Goal: Task Accomplishment & Management: Complete application form

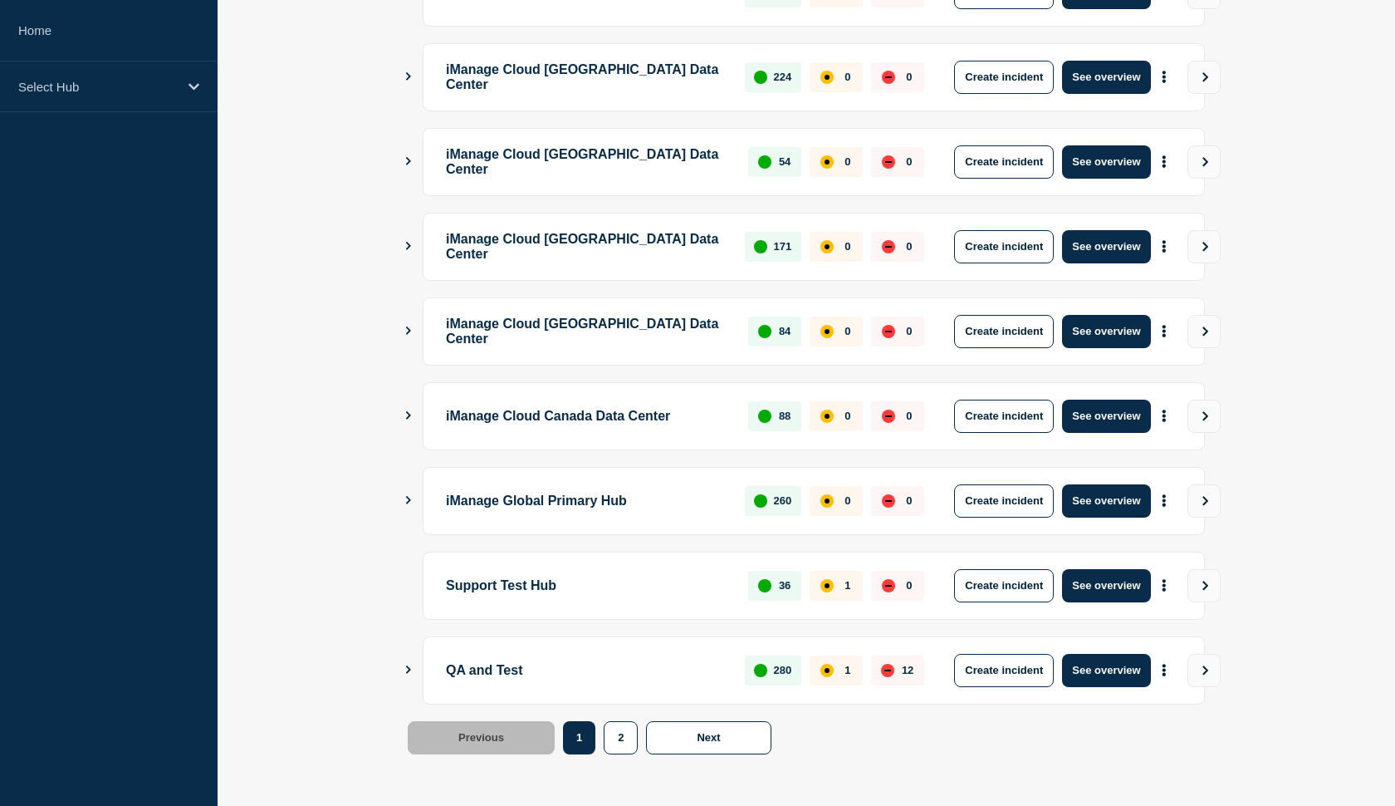
scroll to position [372, 0]
click at [1094, 671] on button "See overview" at bounding box center [1106, 670] width 88 height 33
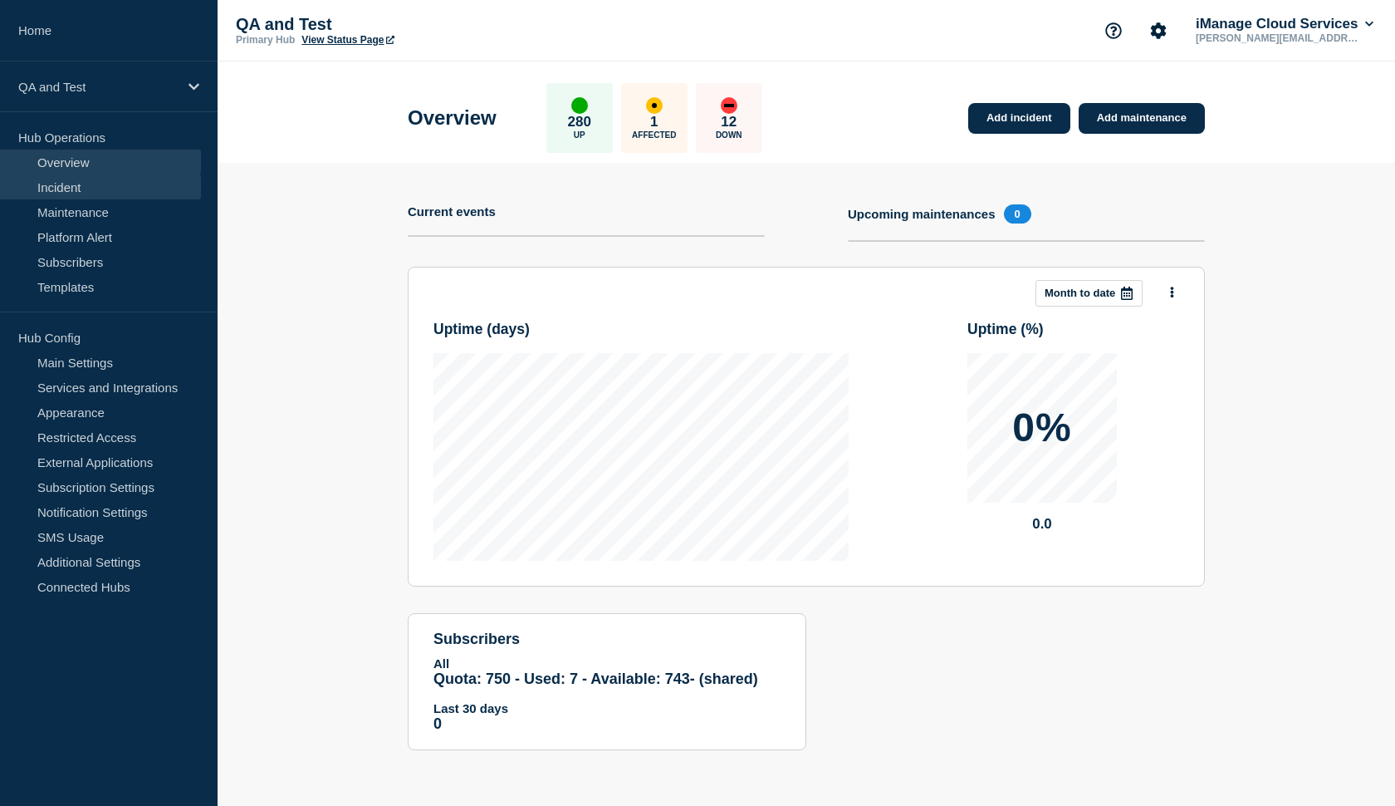
click at [68, 179] on link "Incident" at bounding box center [100, 186] width 201 height 25
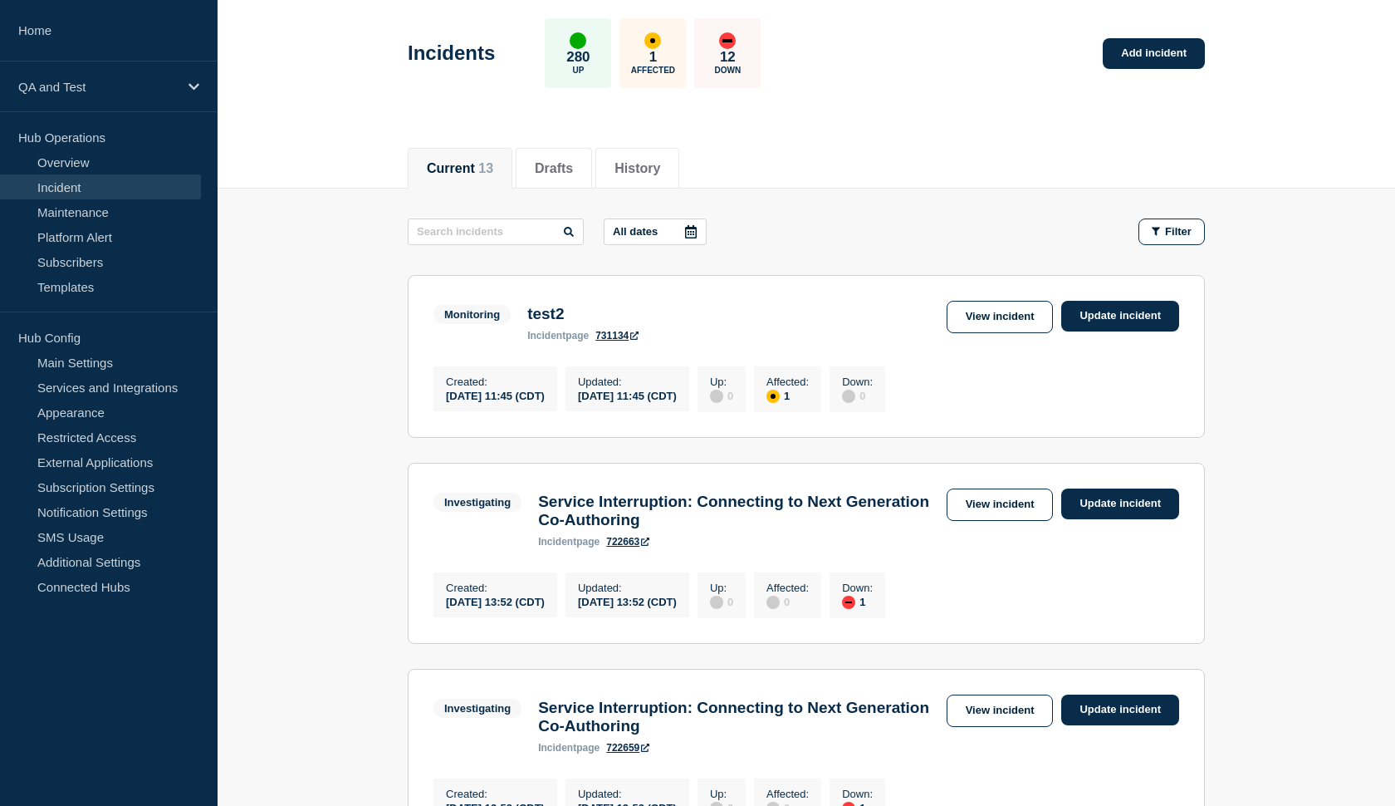
scroll to position [69, 0]
click at [1006, 321] on link "View incident" at bounding box center [1000, 317] width 107 height 32
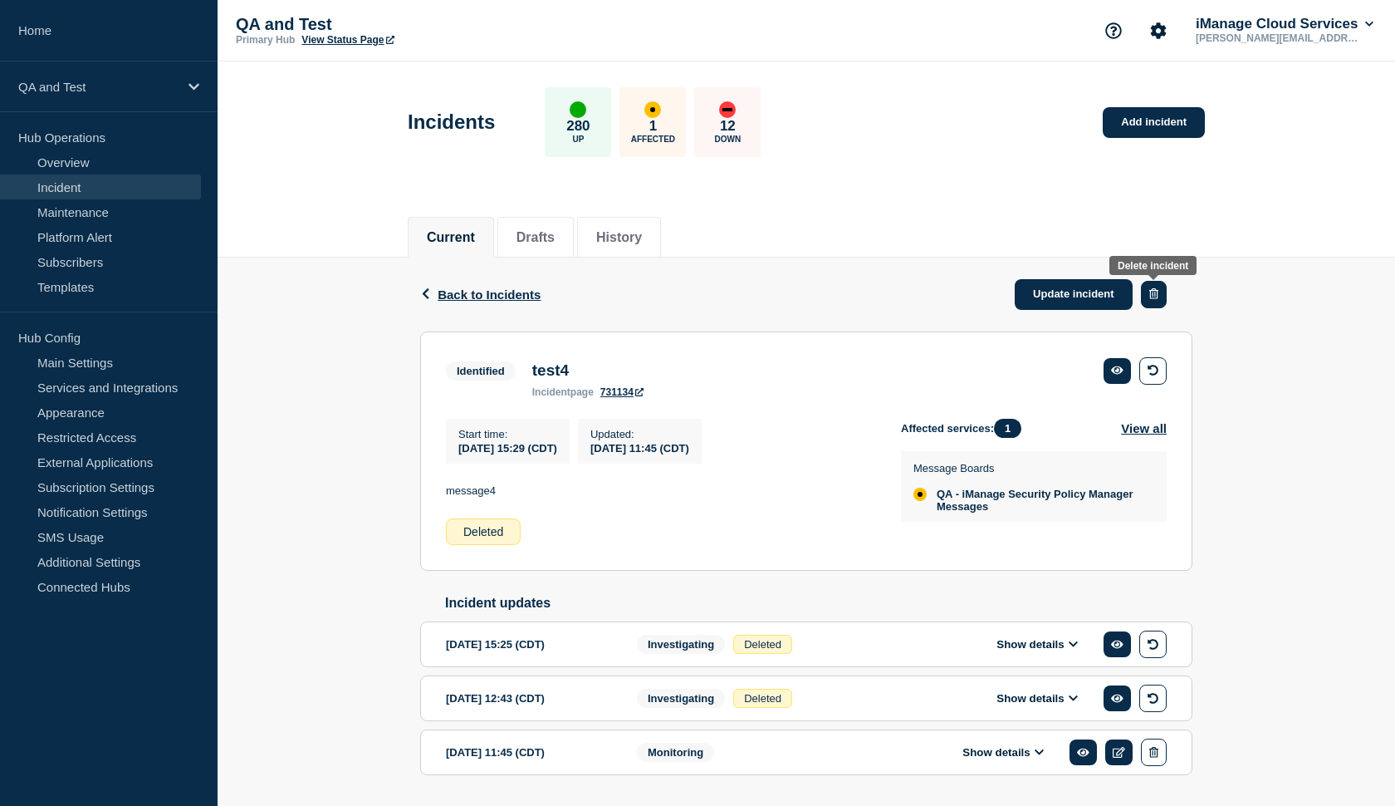
click at [1158, 290] on button "button" at bounding box center [1154, 294] width 26 height 27
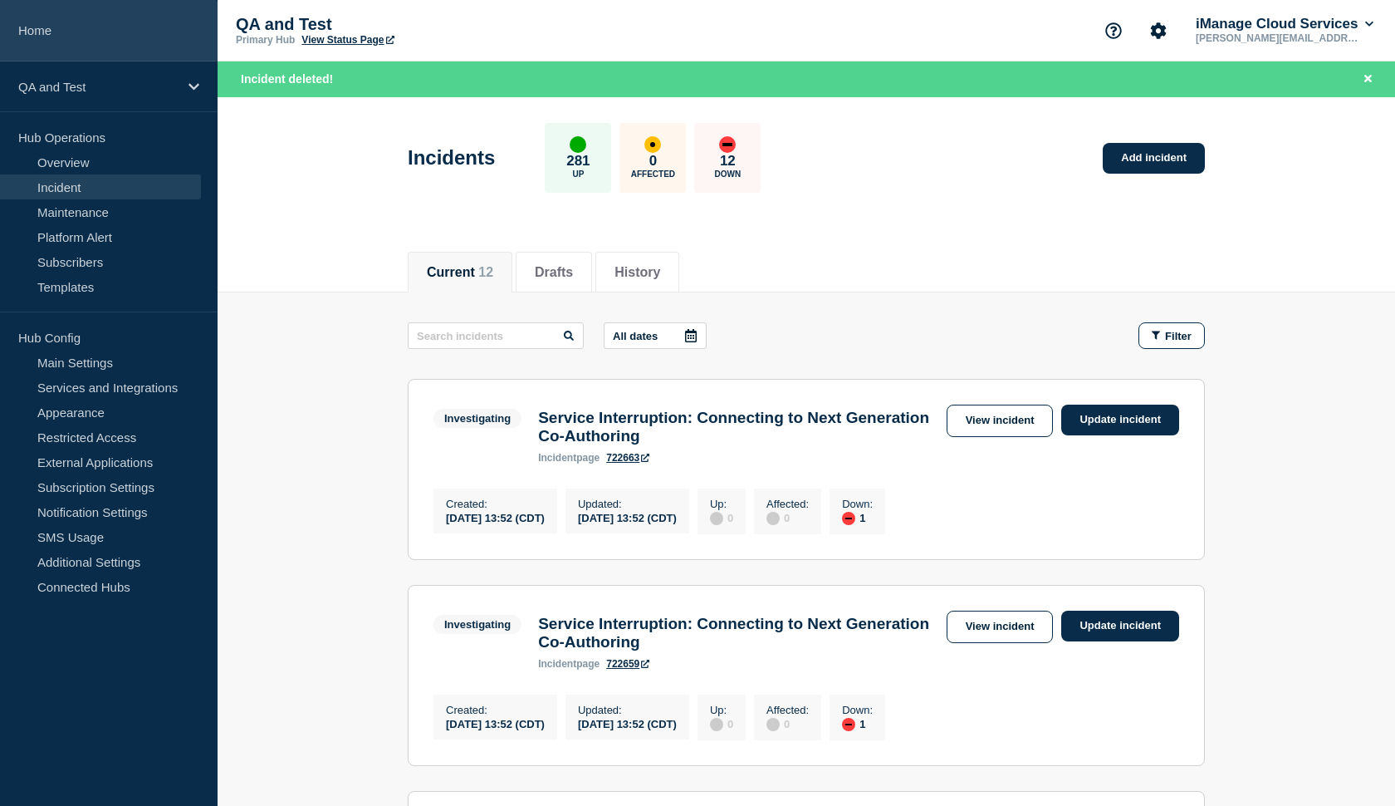
click at [61, 41] on link "Home" at bounding box center [109, 30] width 218 height 61
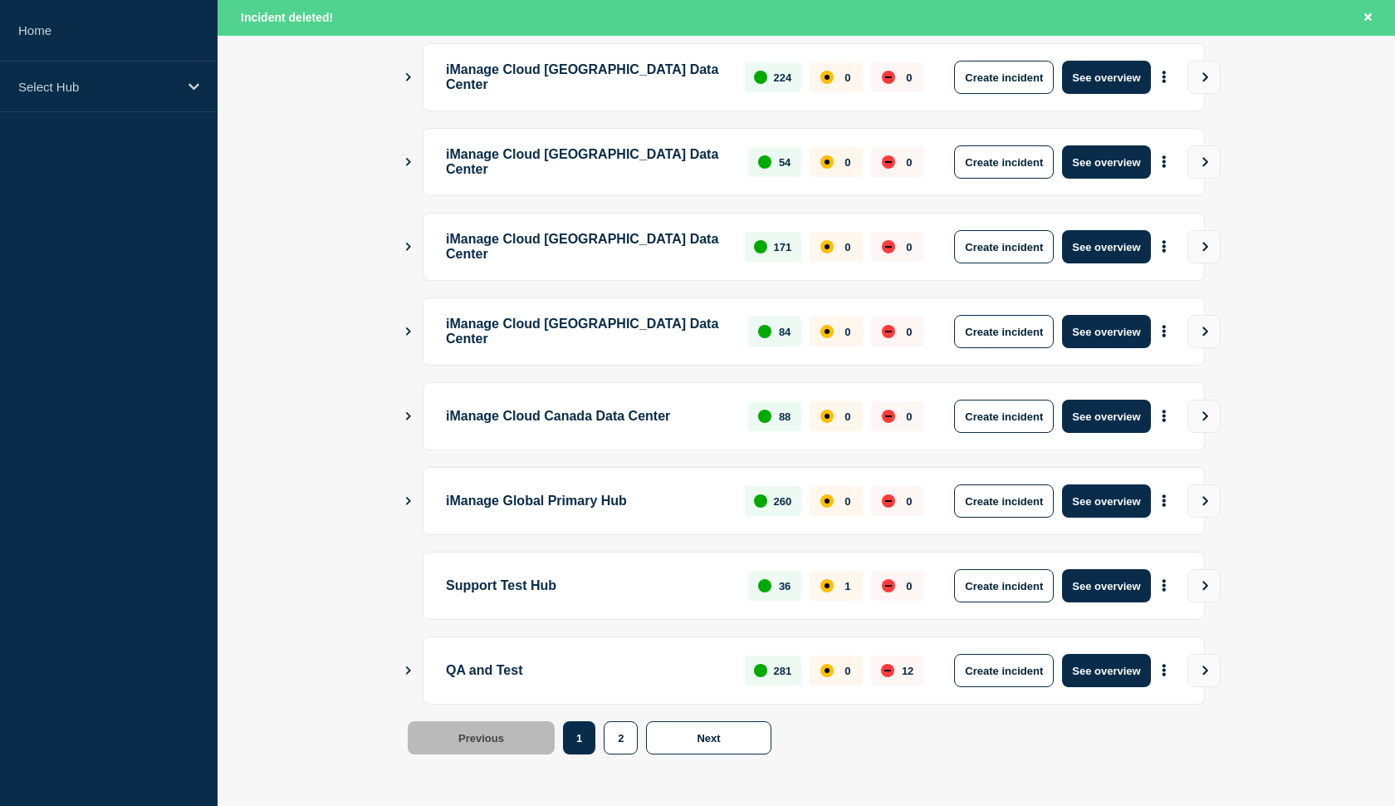
scroll to position [407, 0]
click at [1097, 669] on button "See overview" at bounding box center [1106, 670] width 88 height 33
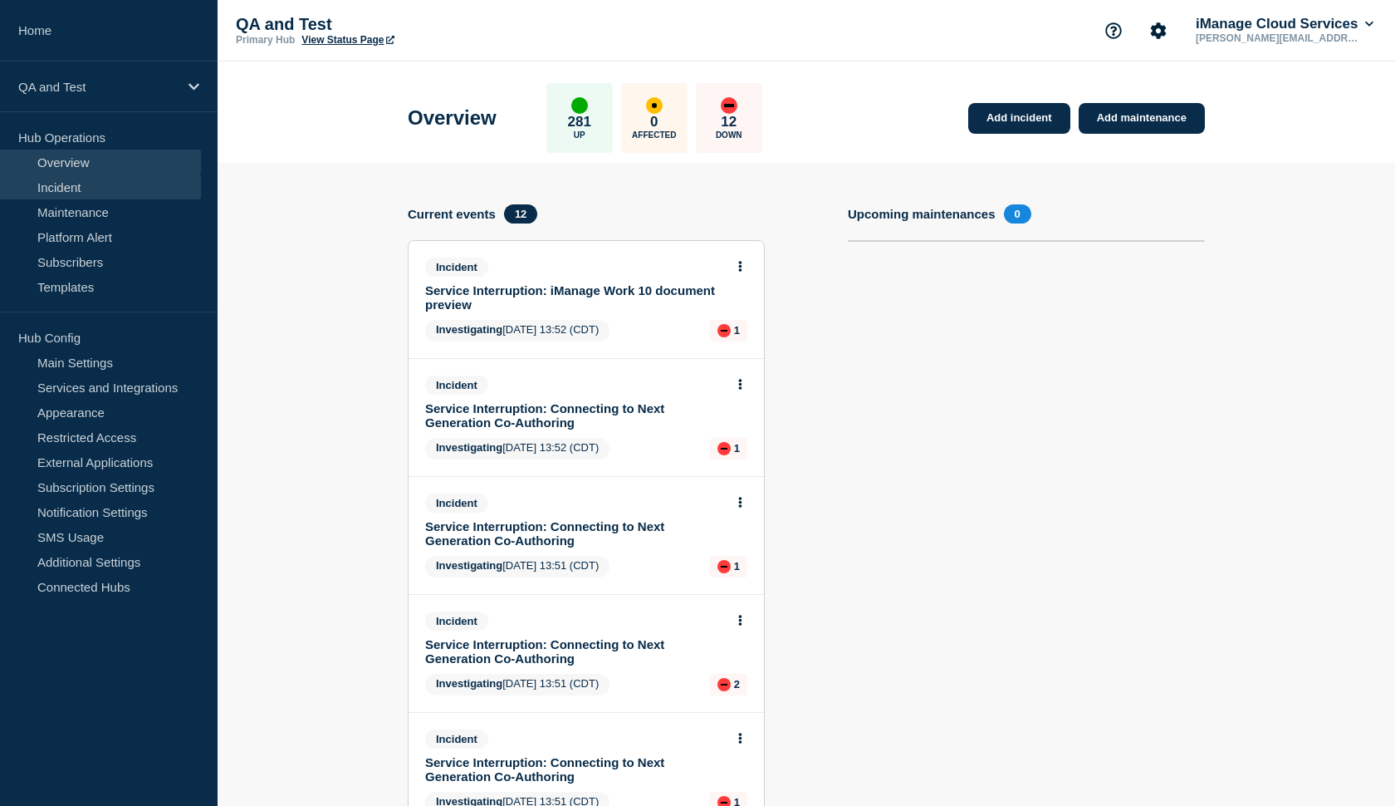
click at [154, 180] on link "Incident" at bounding box center [100, 186] width 201 height 25
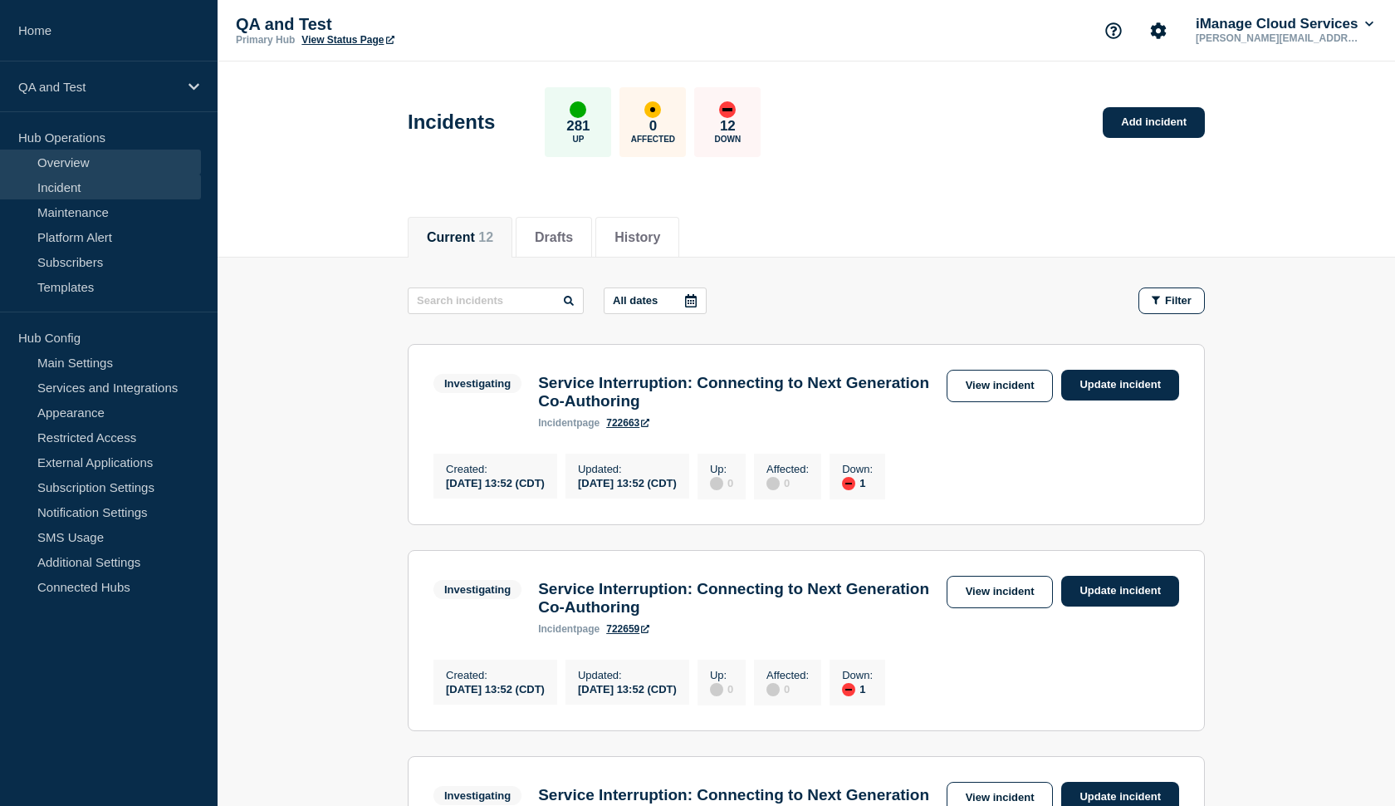
click at [105, 149] on link "Overview" at bounding box center [100, 161] width 201 height 25
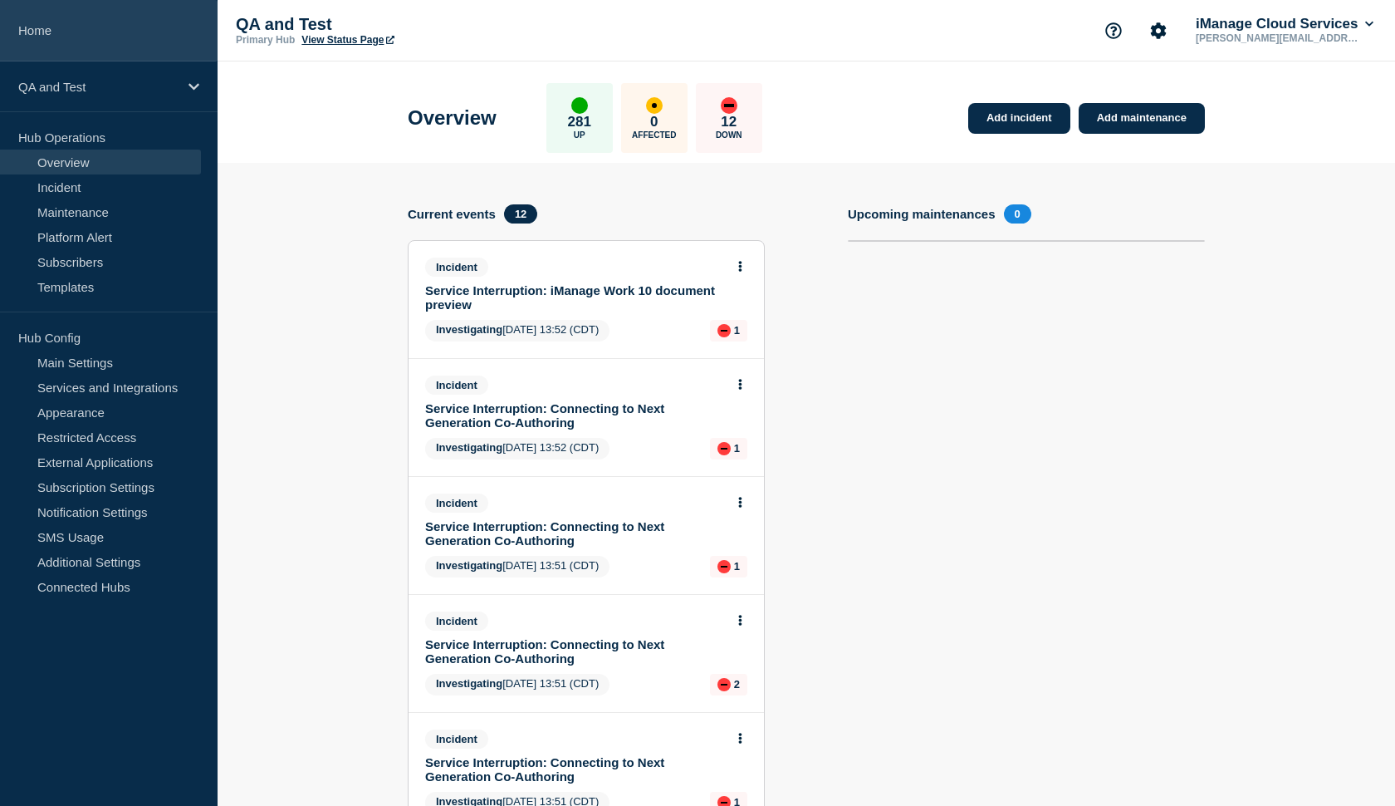
click at [72, 34] on link "Home" at bounding box center [109, 30] width 218 height 61
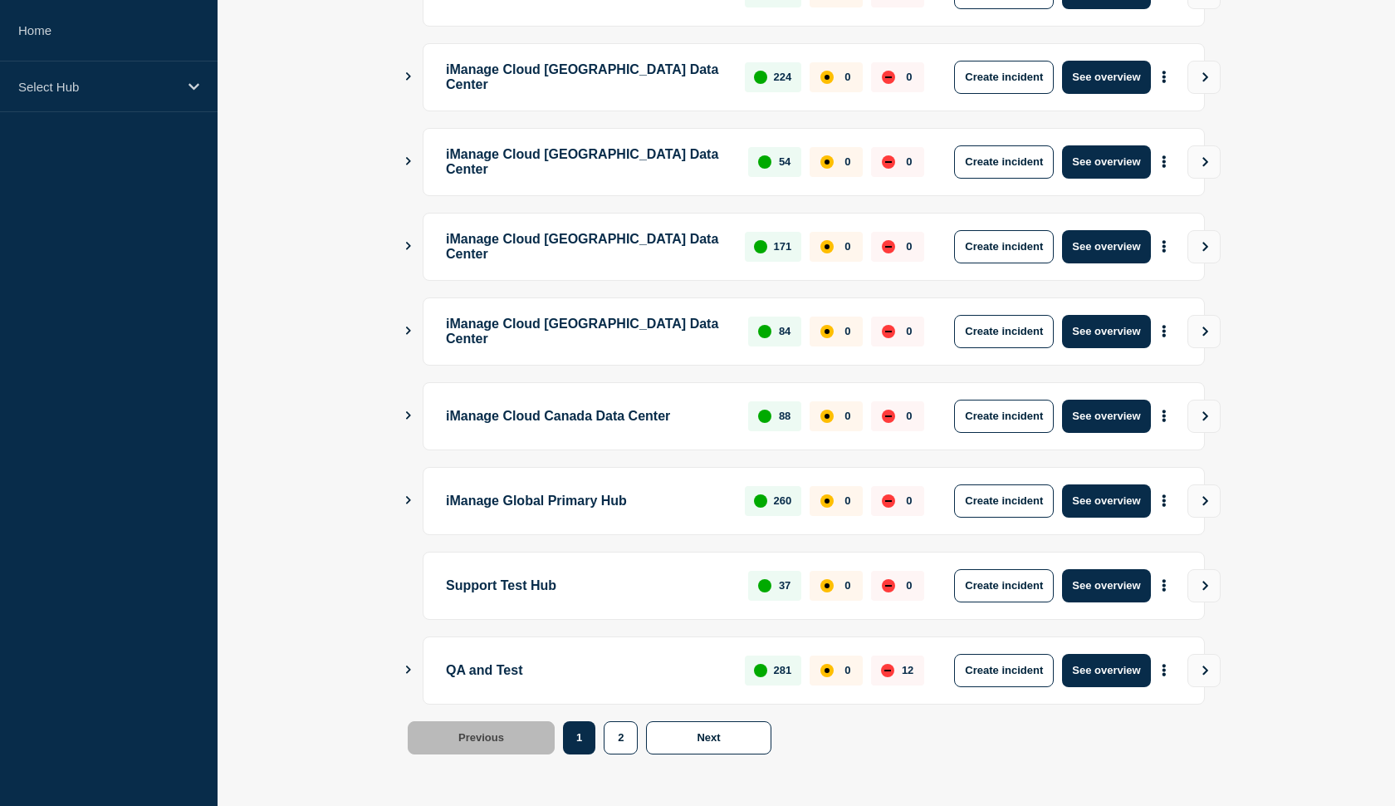
scroll to position [372, 0]
click at [989, 675] on button "Create incident" at bounding box center [1004, 670] width 100 height 33
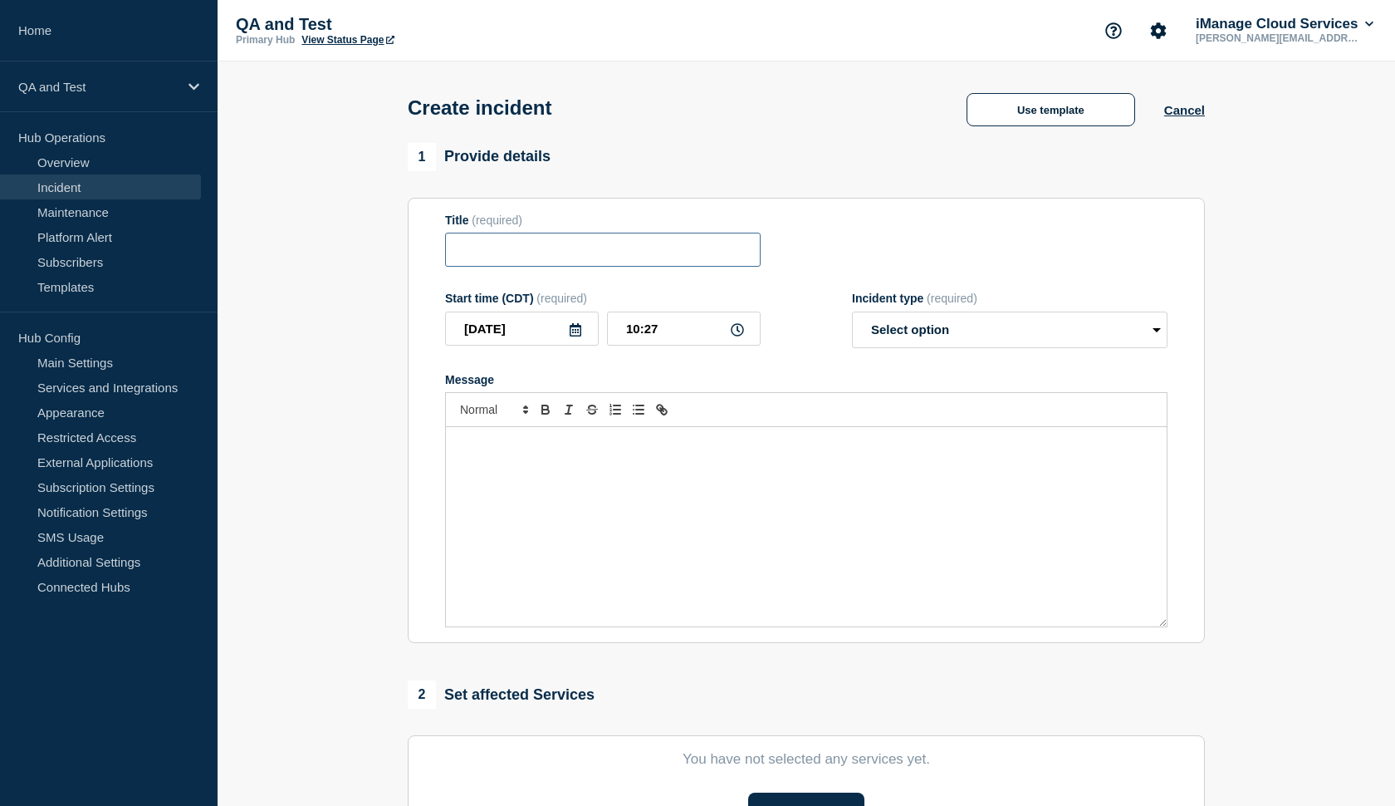
click at [560, 261] on input "Title" at bounding box center [603, 250] width 316 height 34
type input "test"
click at [517, 483] on div "Message" at bounding box center [806, 526] width 721 height 199
select select "investigating"
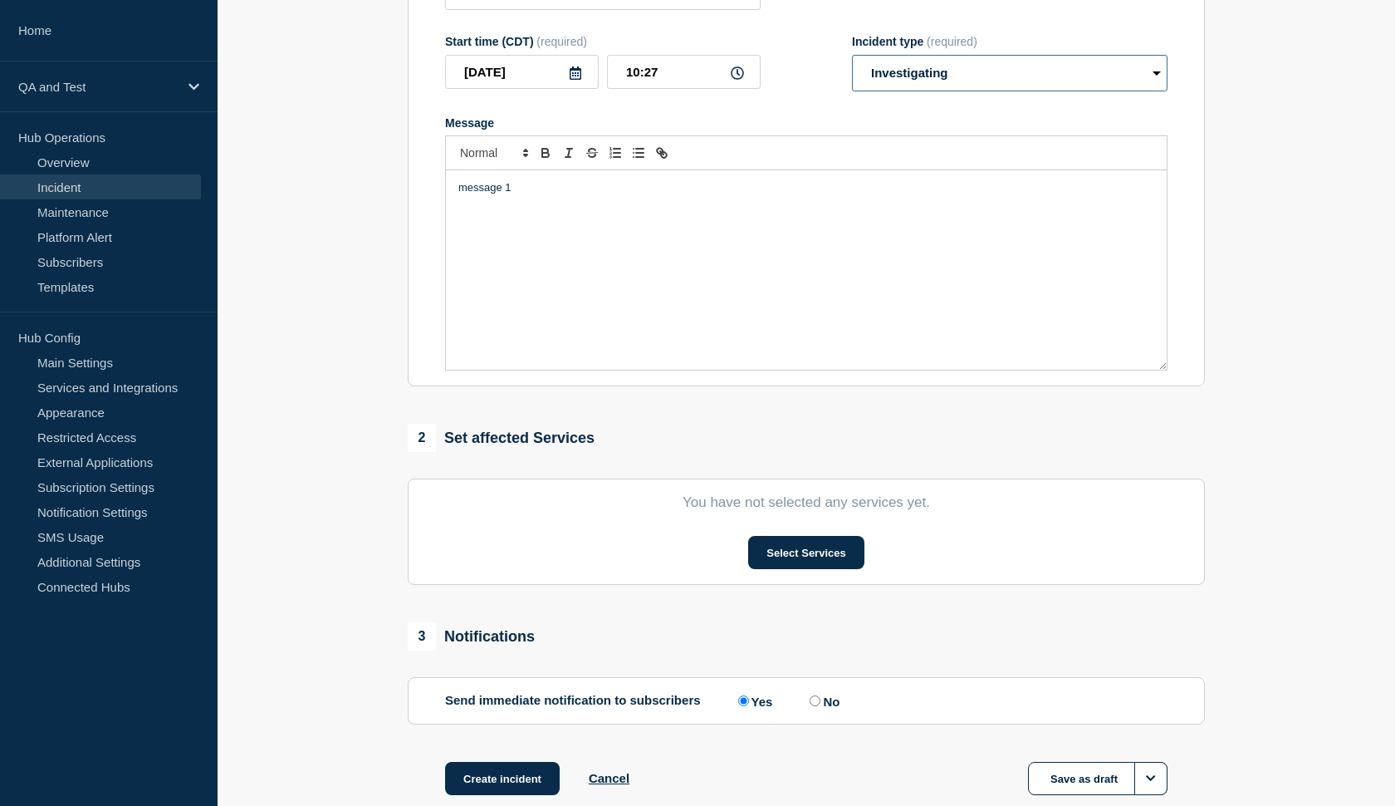
scroll to position [262, 0]
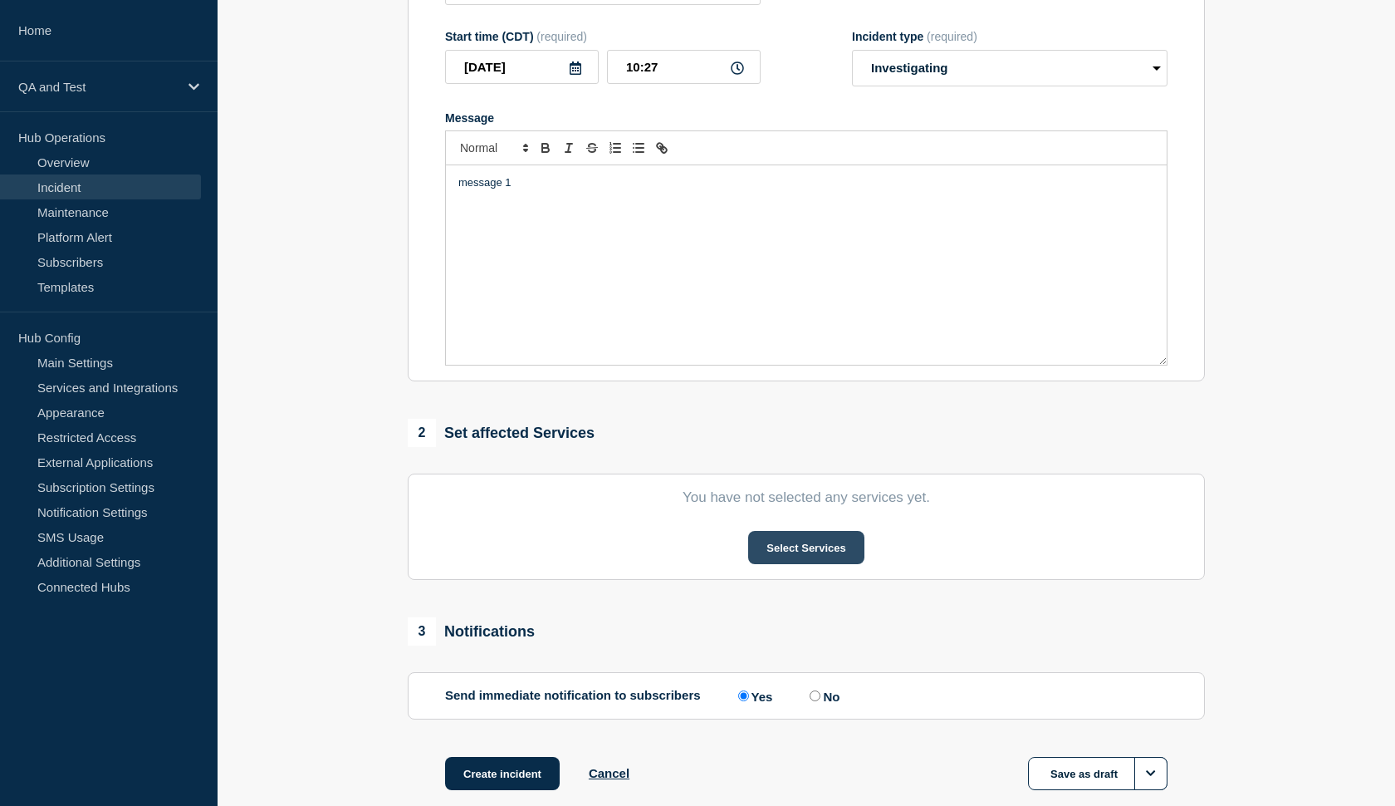
click at [790, 564] on button "Select Services" at bounding box center [805, 547] width 115 height 33
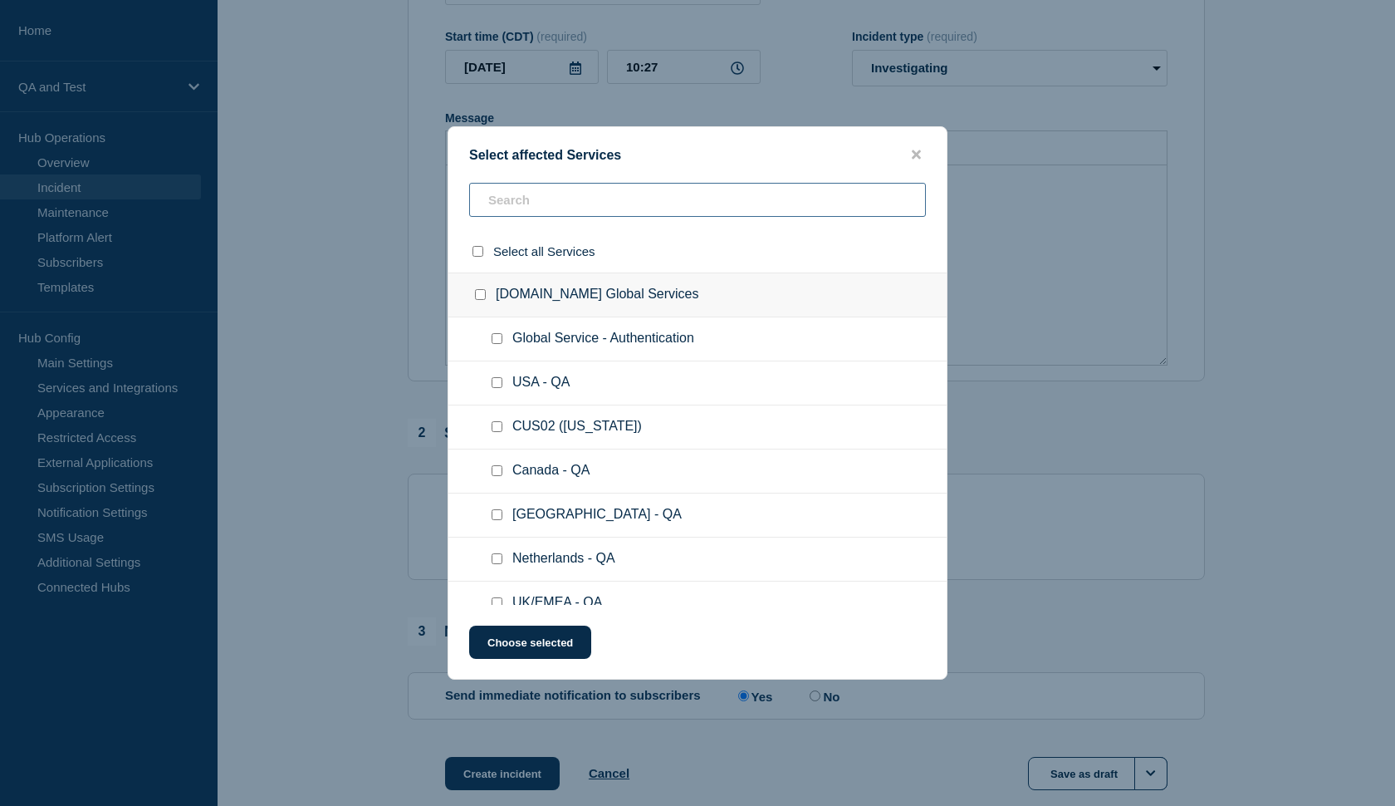
click at [701, 213] on input "text" at bounding box center [697, 200] width 457 height 34
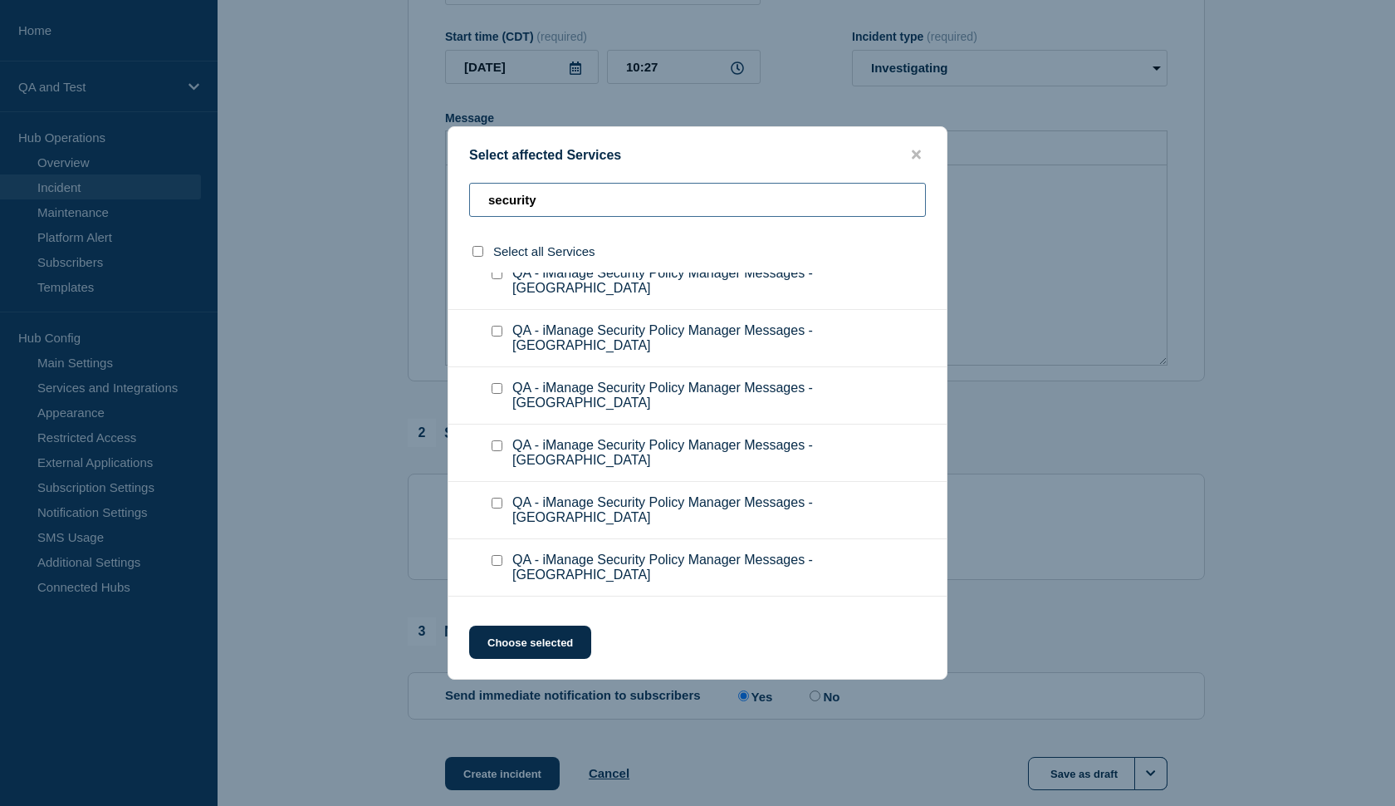
scroll to position [1952, 0]
type input "security"
click at [492, 613] on input "QA - iManage Security Policy Manager Messages checkbox" at bounding box center [497, 618] width 11 height 11
checkbox input "true"
click at [537, 643] on button "Choose selected" at bounding box center [530, 641] width 122 height 33
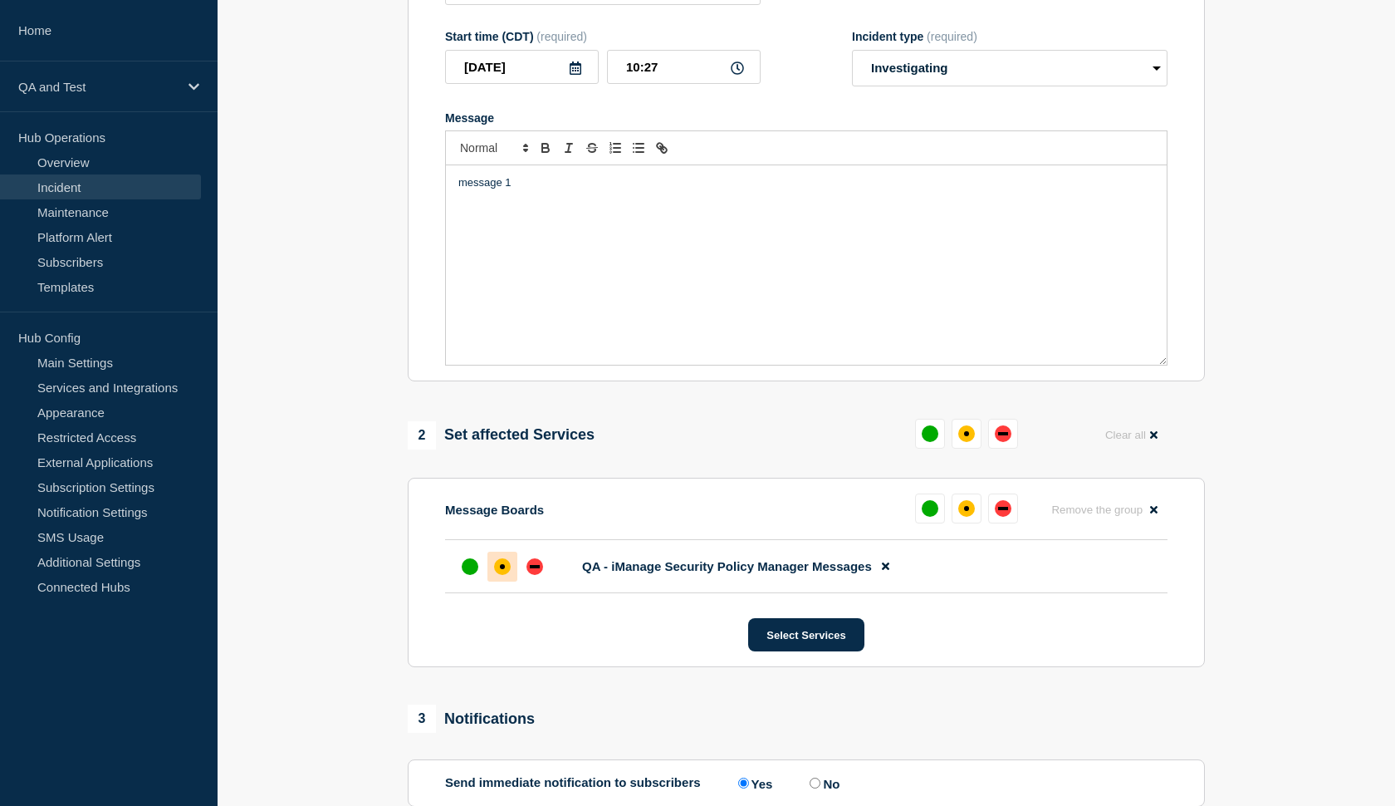
click at [505, 575] on div "affected" at bounding box center [502, 566] width 17 height 17
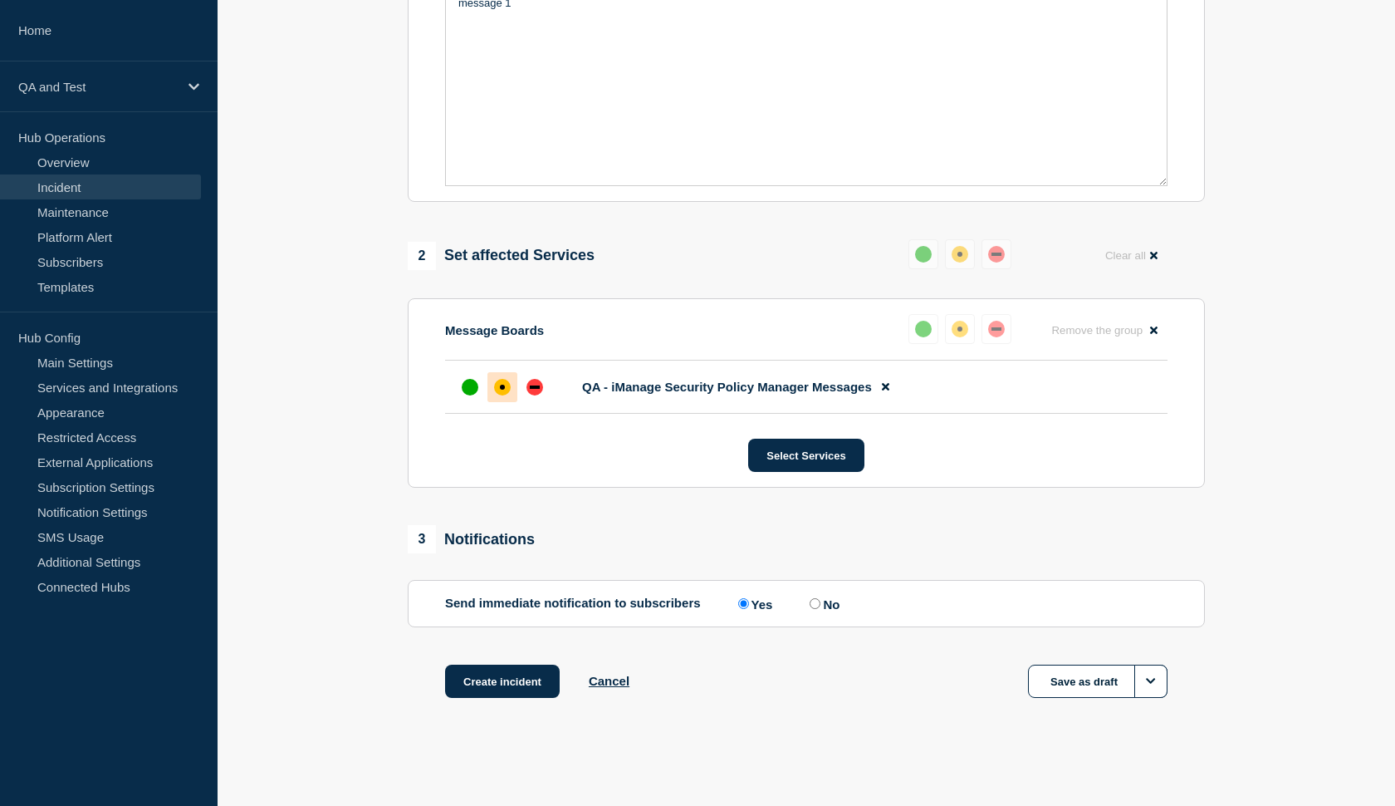
scroll to position [456, 0]
click at [810, 607] on input "No" at bounding box center [815, 603] width 11 height 11
radio input "true"
radio input "false"
click at [509, 687] on button "Create incident" at bounding box center [502, 680] width 115 height 33
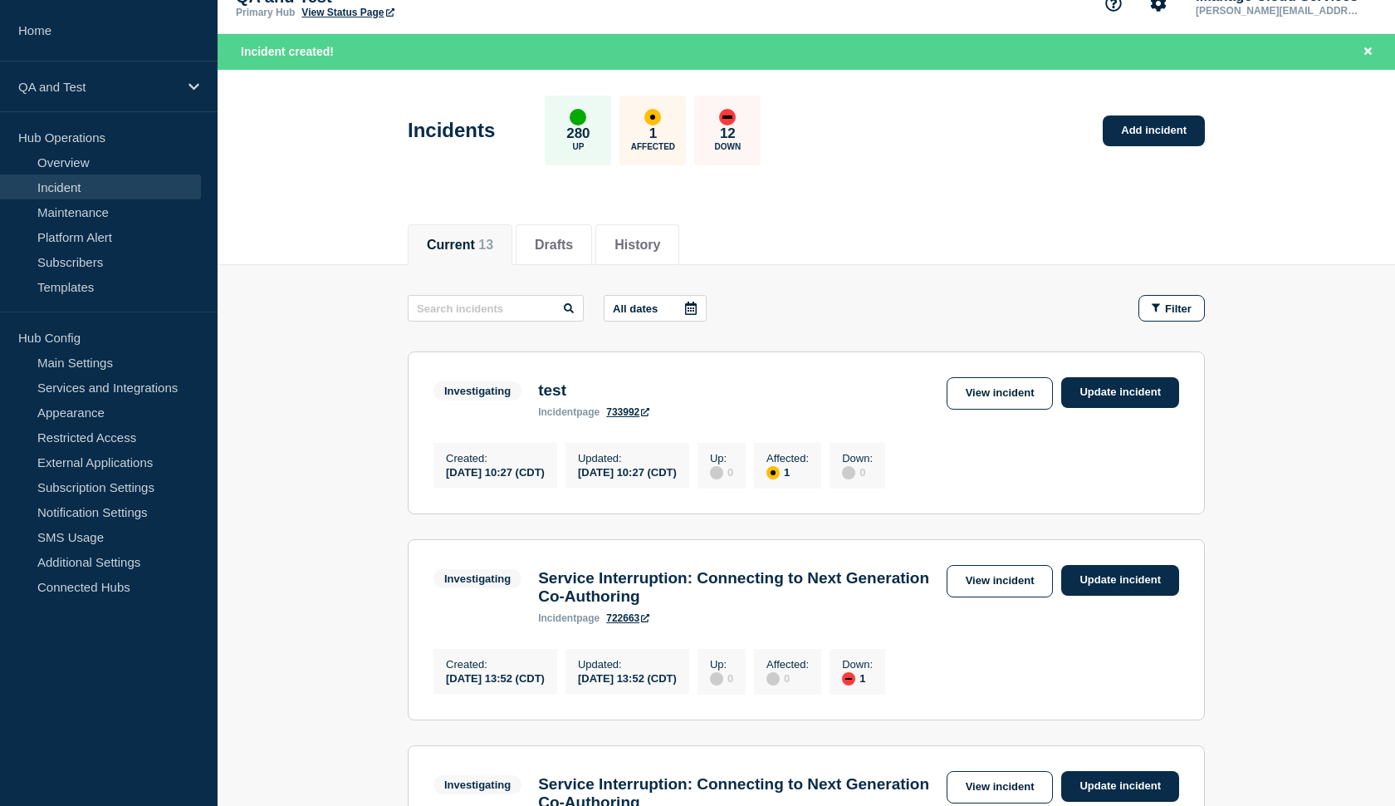
scroll to position [28, 0]
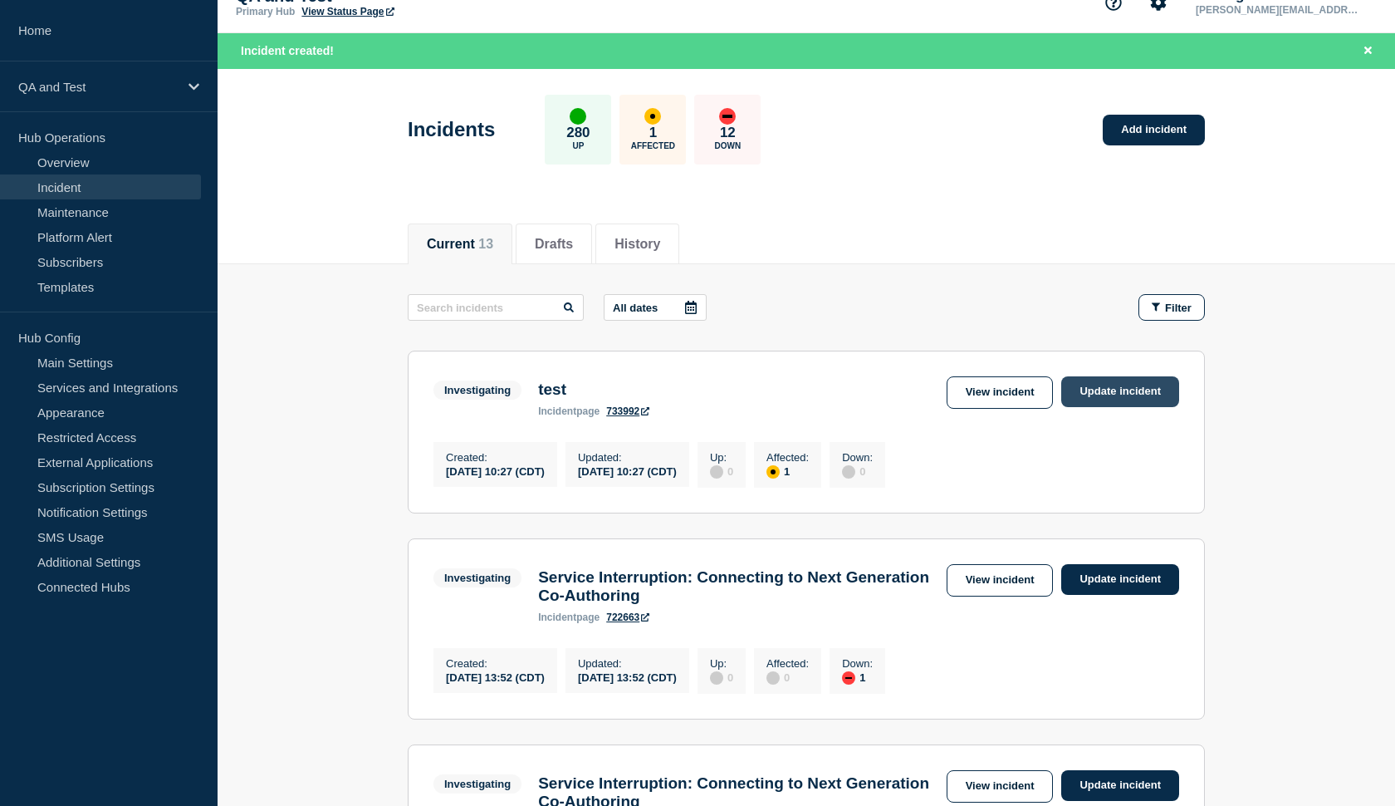
click at [1090, 388] on link "Update incident" at bounding box center [1120, 391] width 118 height 31
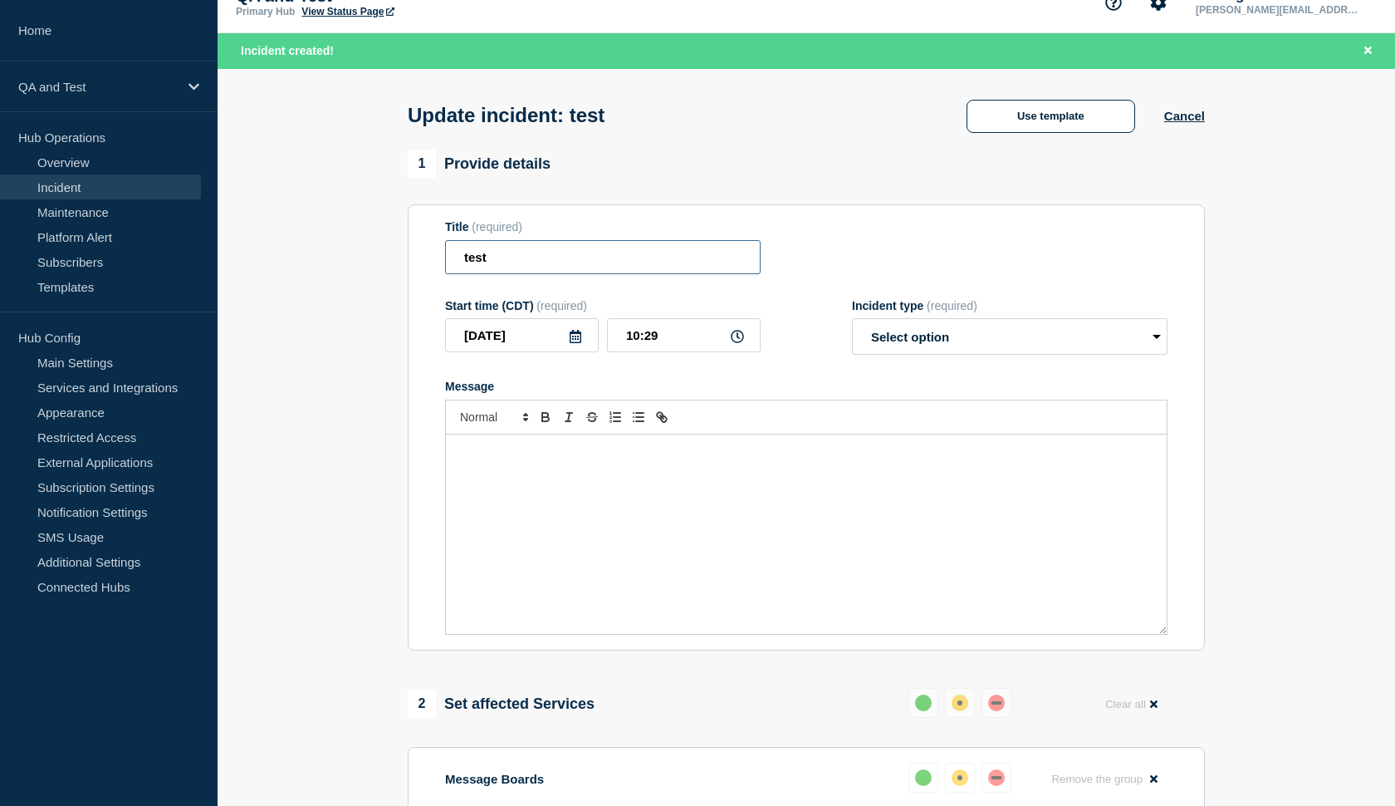
click at [522, 268] on input "test" at bounding box center [603, 257] width 316 height 34
type input "test2"
click at [477, 482] on div "Message" at bounding box center [806, 533] width 721 height 199
select select "investigating"
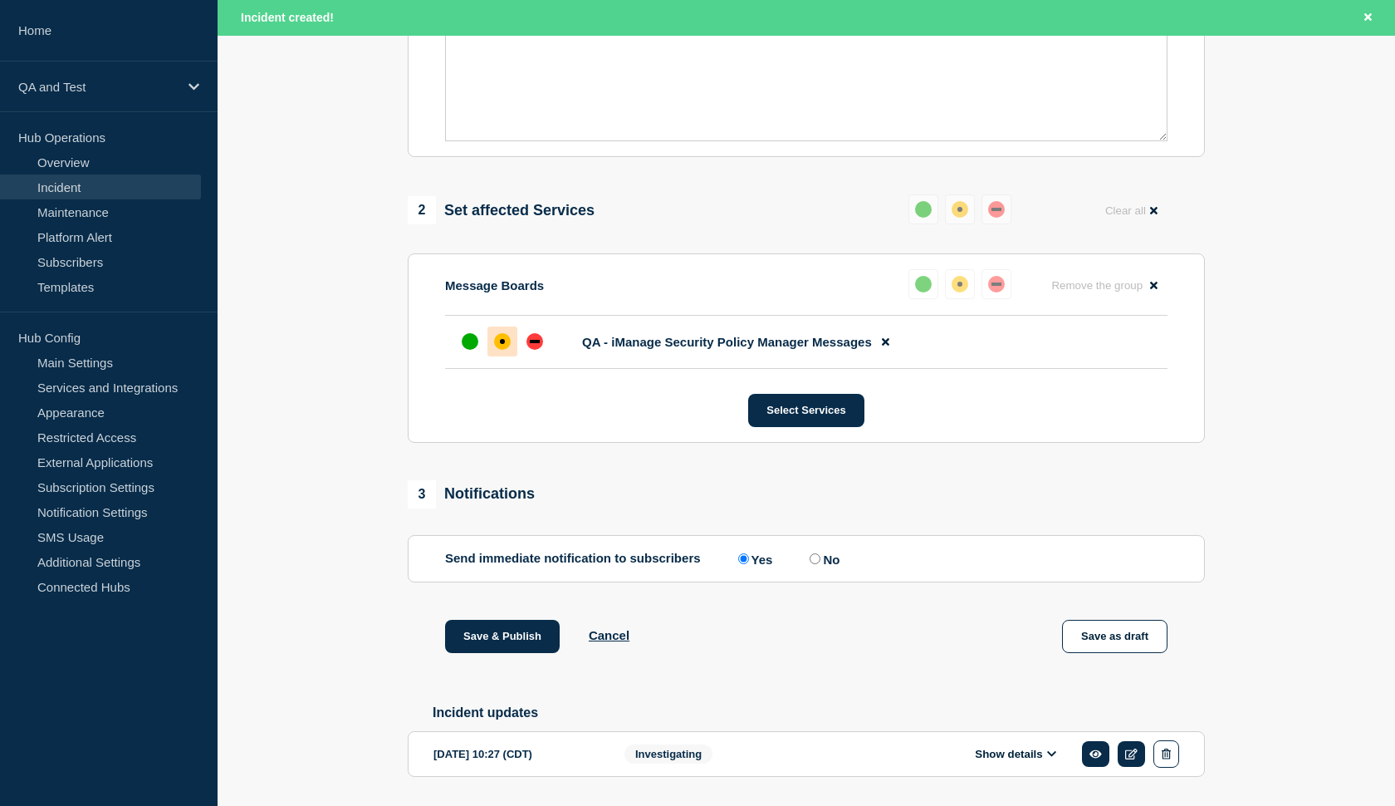
scroll to position [575, 0]
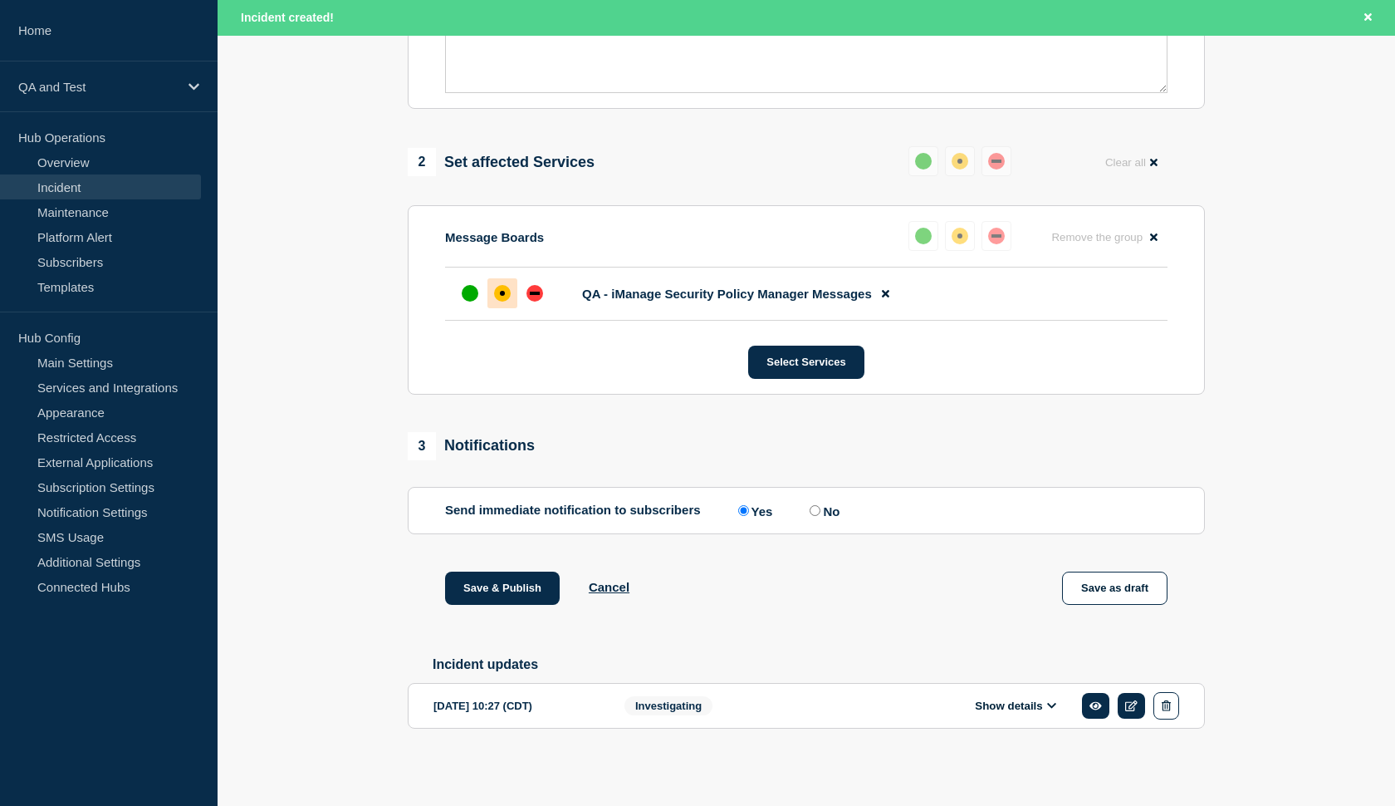
click at [810, 516] on input "No" at bounding box center [815, 510] width 11 height 11
radio input "true"
radio input "false"
click at [510, 586] on button "Save & Publish" at bounding box center [502, 587] width 115 height 33
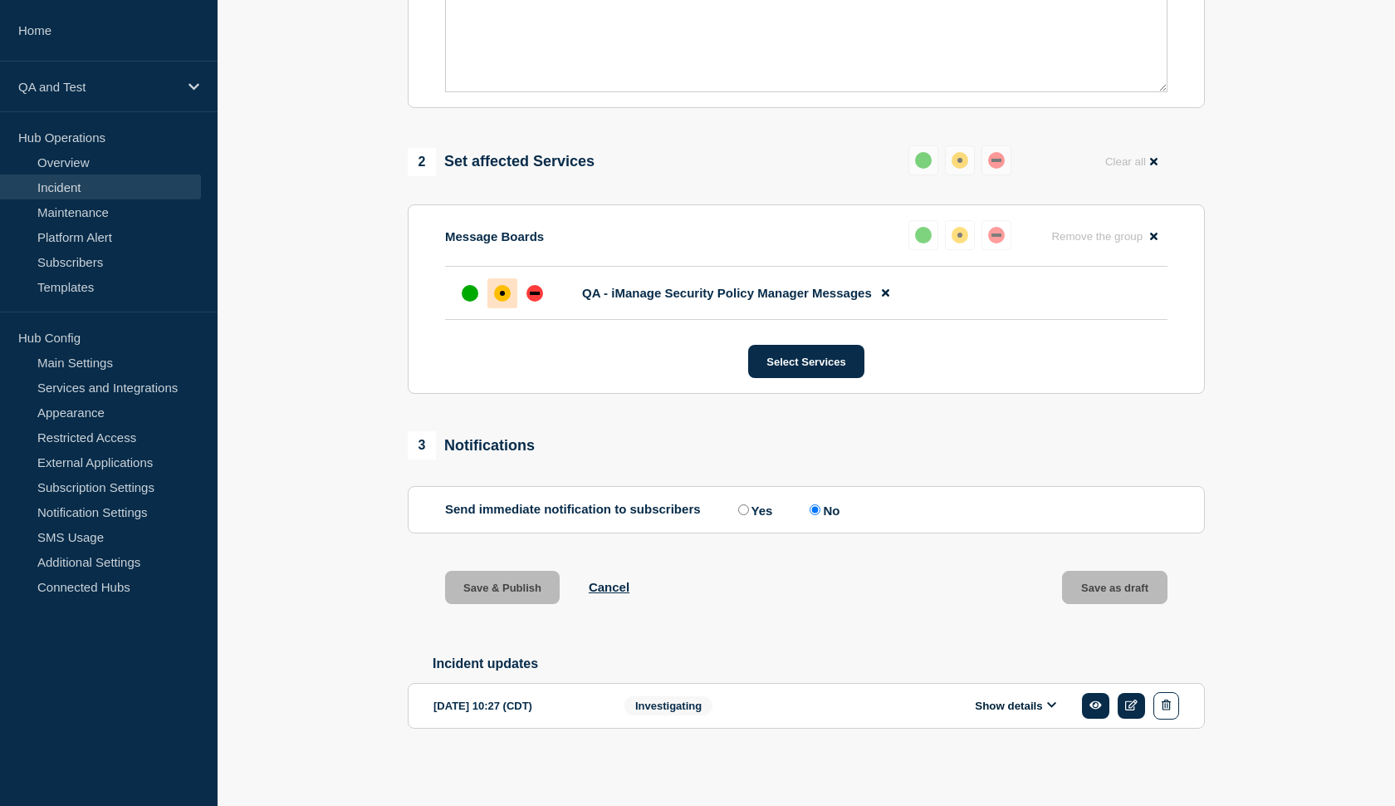
scroll to position [556, 0]
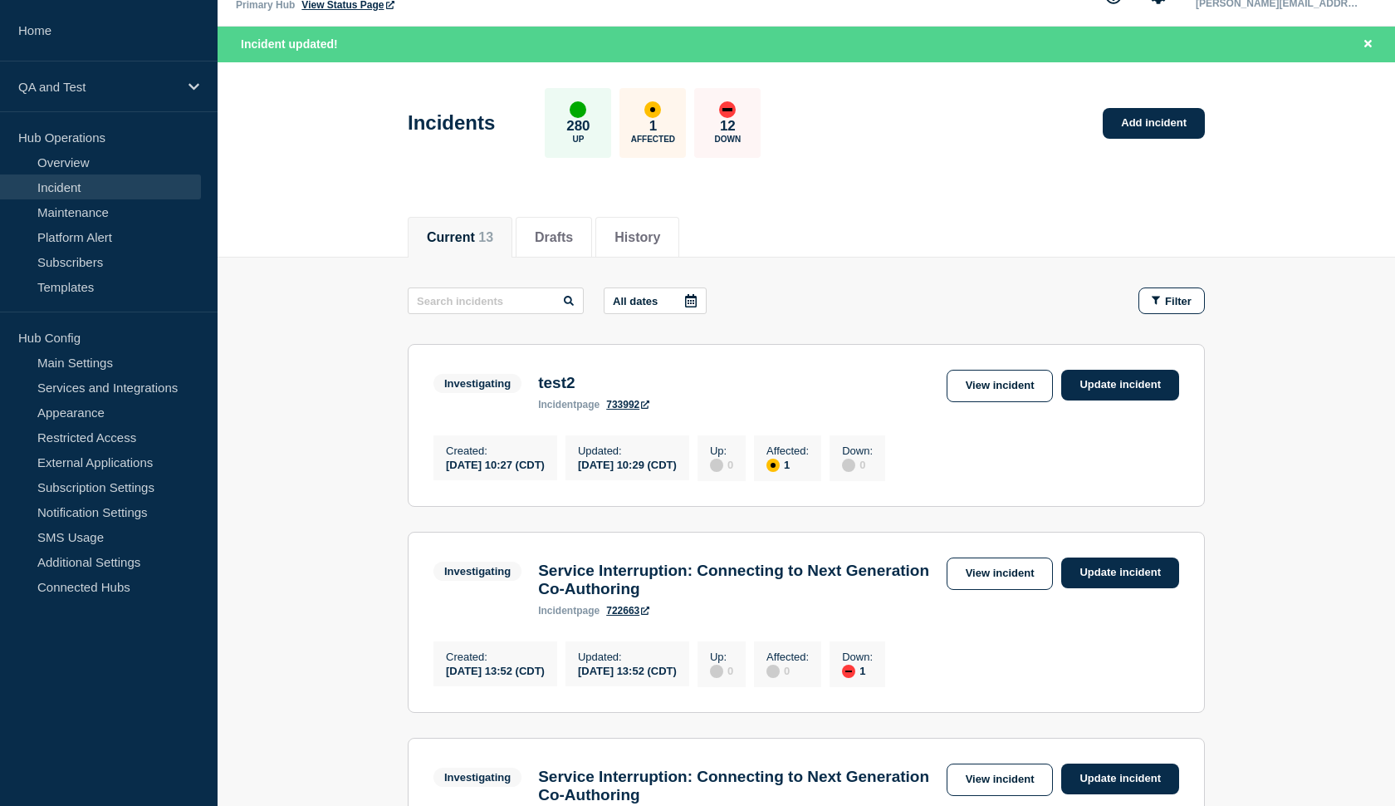
scroll to position [35, 0]
click at [992, 388] on link "View incident" at bounding box center [1000, 386] width 107 height 32
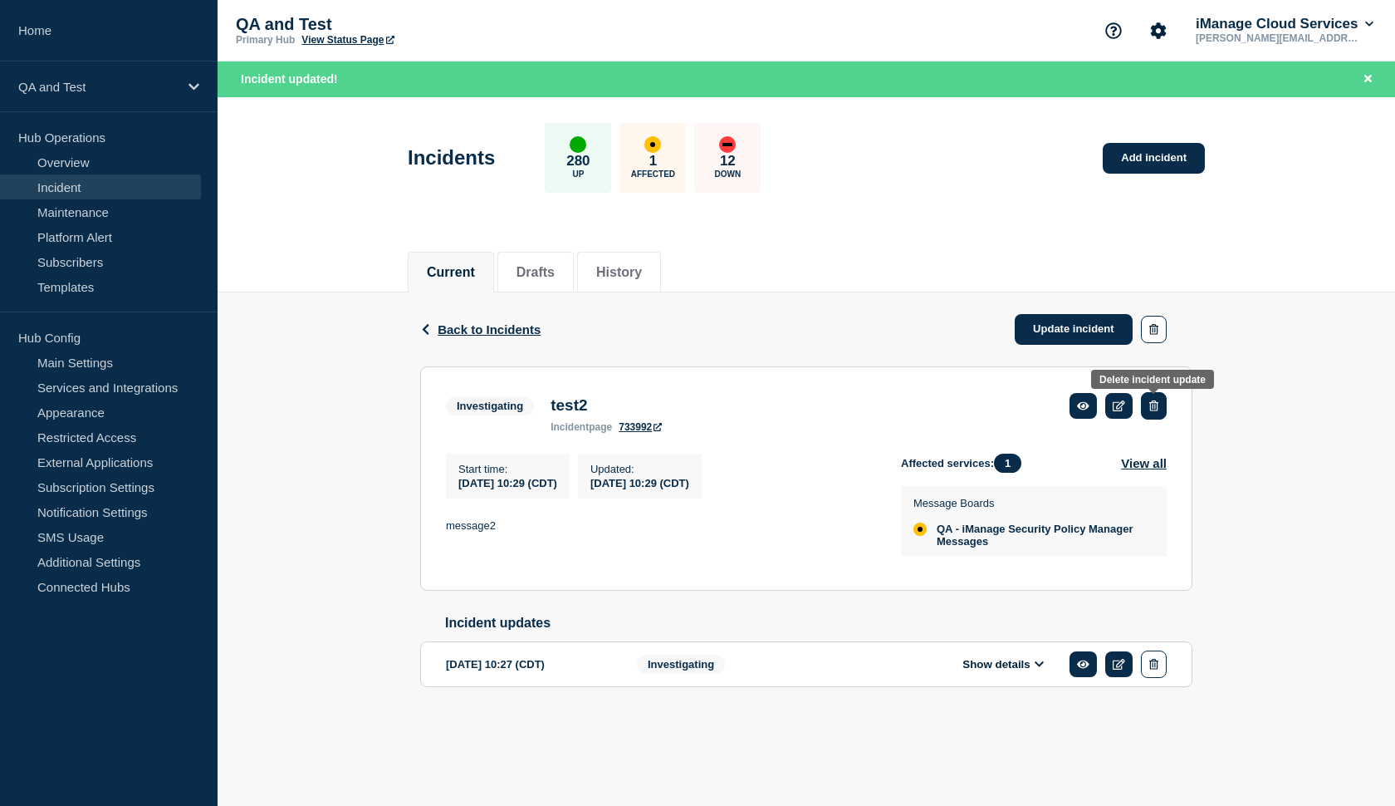
click at [1159, 408] on button "button" at bounding box center [1154, 405] width 26 height 27
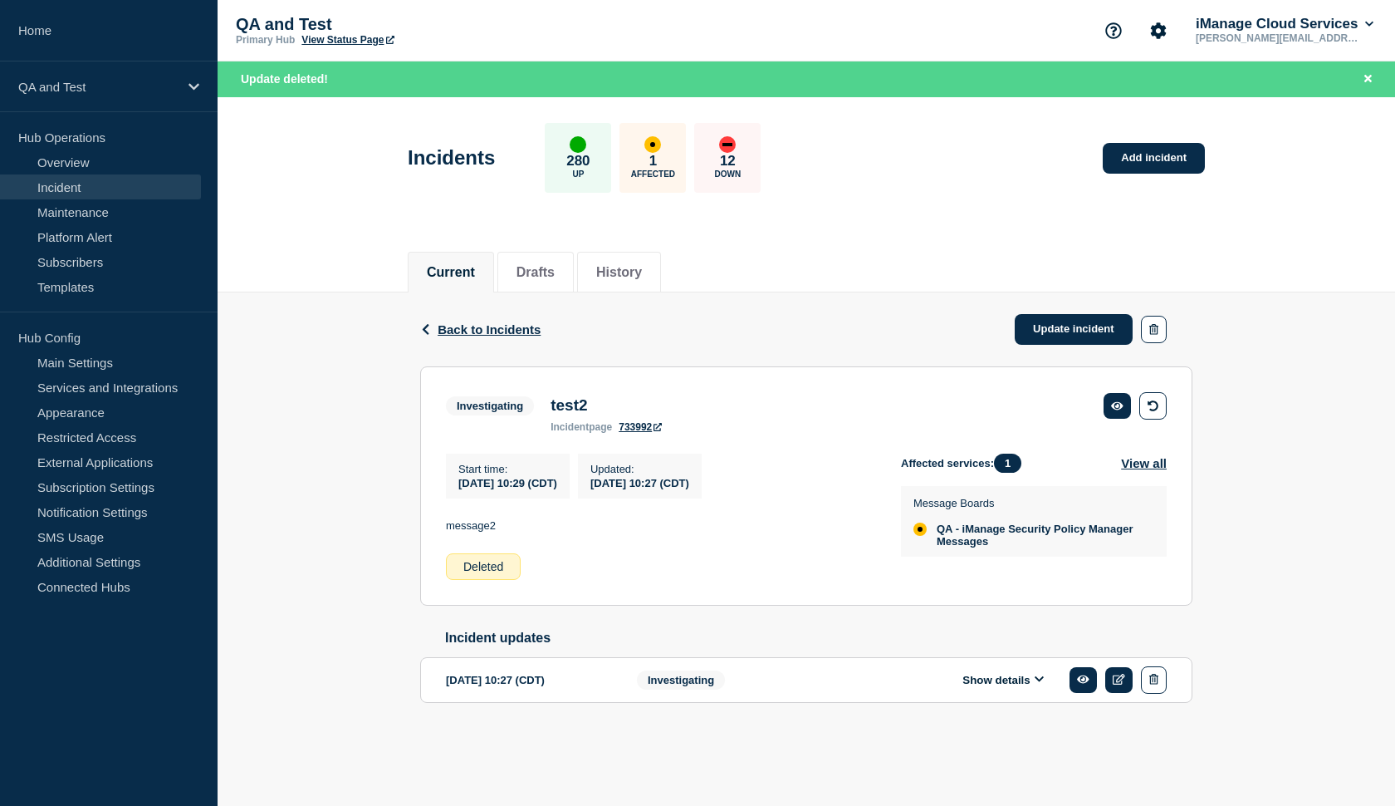
click at [1004, 687] on button "Show details" at bounding box center [1002, 680] width 91 height 14
click at [1144, 328] on button "button" at bounding box center [1154, 329] width 26 height 27
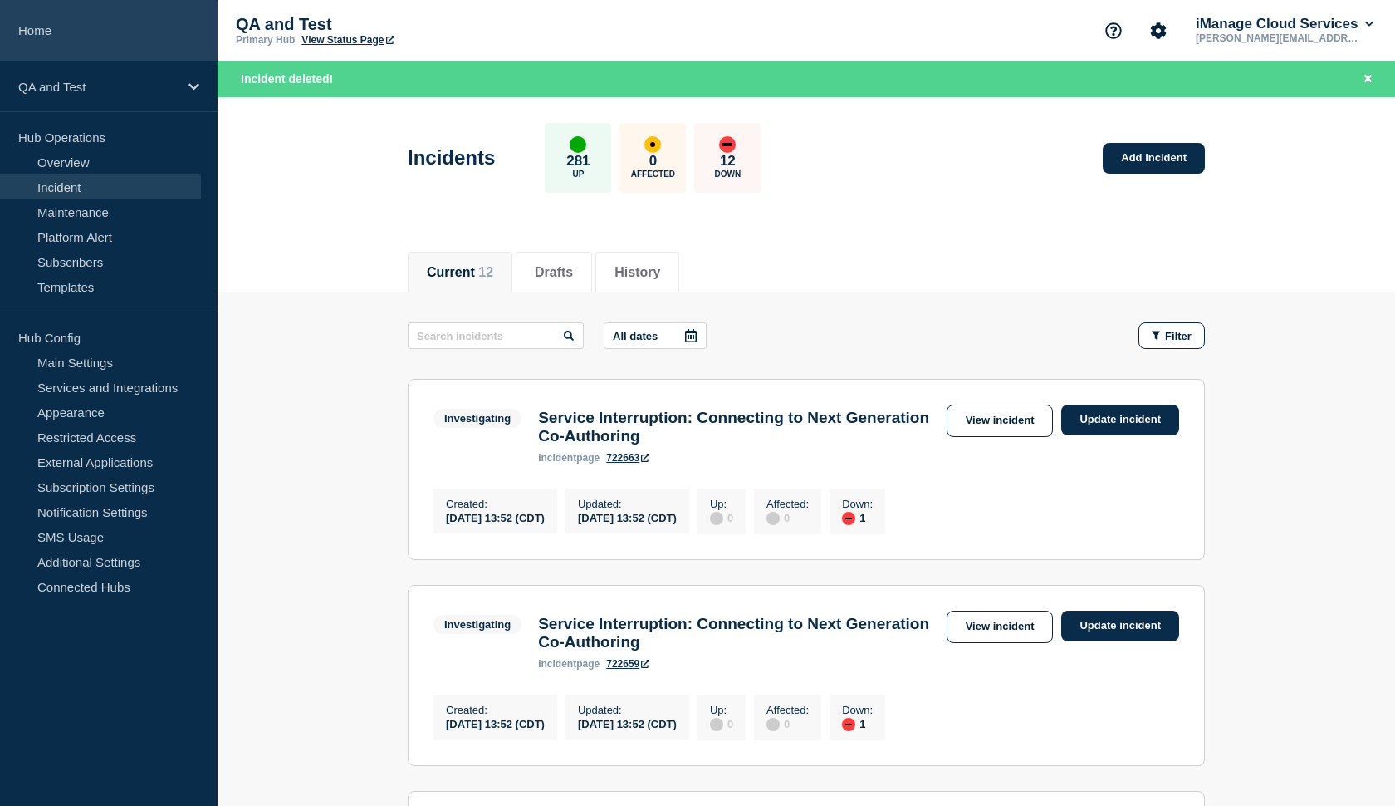
click at [61, 29] on link "Home" at bounding box center [109, 30] width 218 height 61
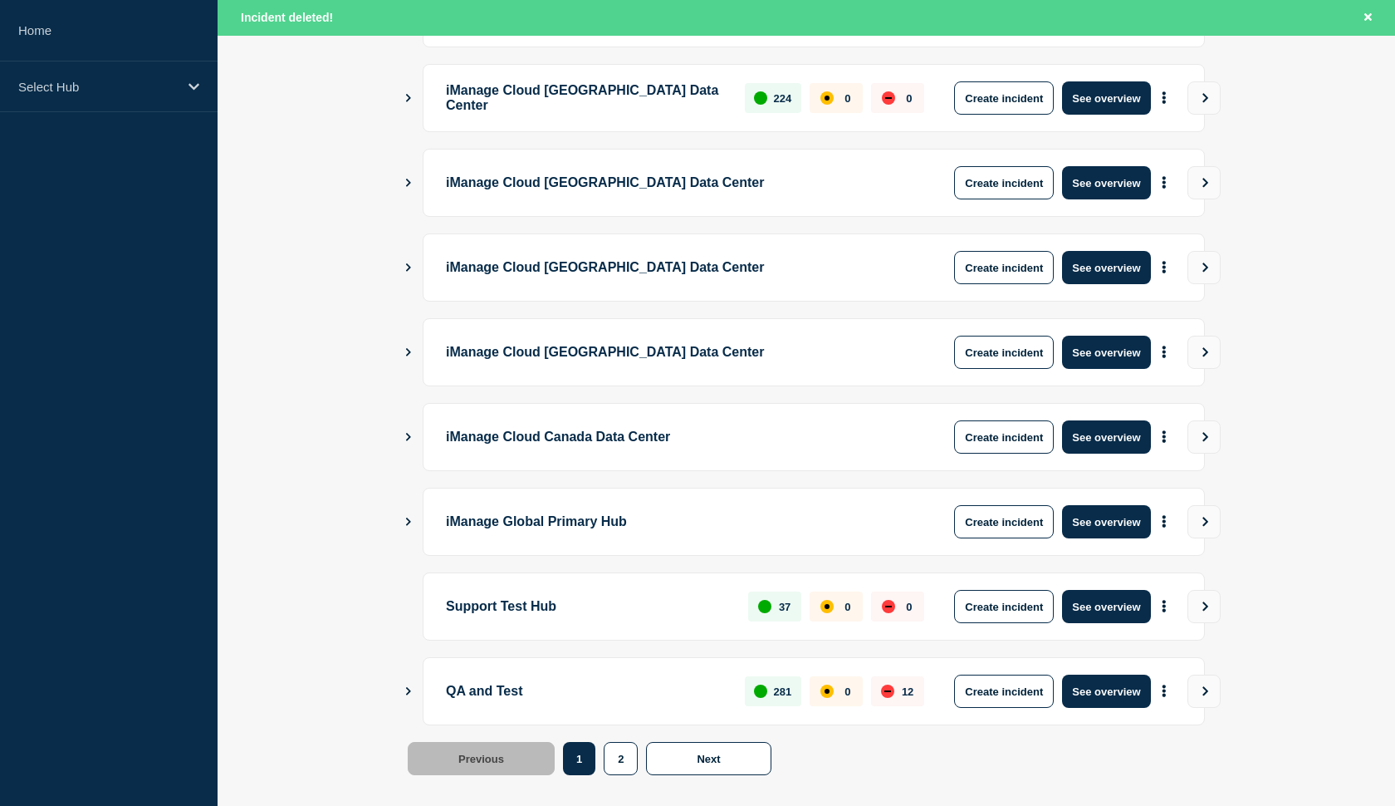
scroll to position [372, 0]
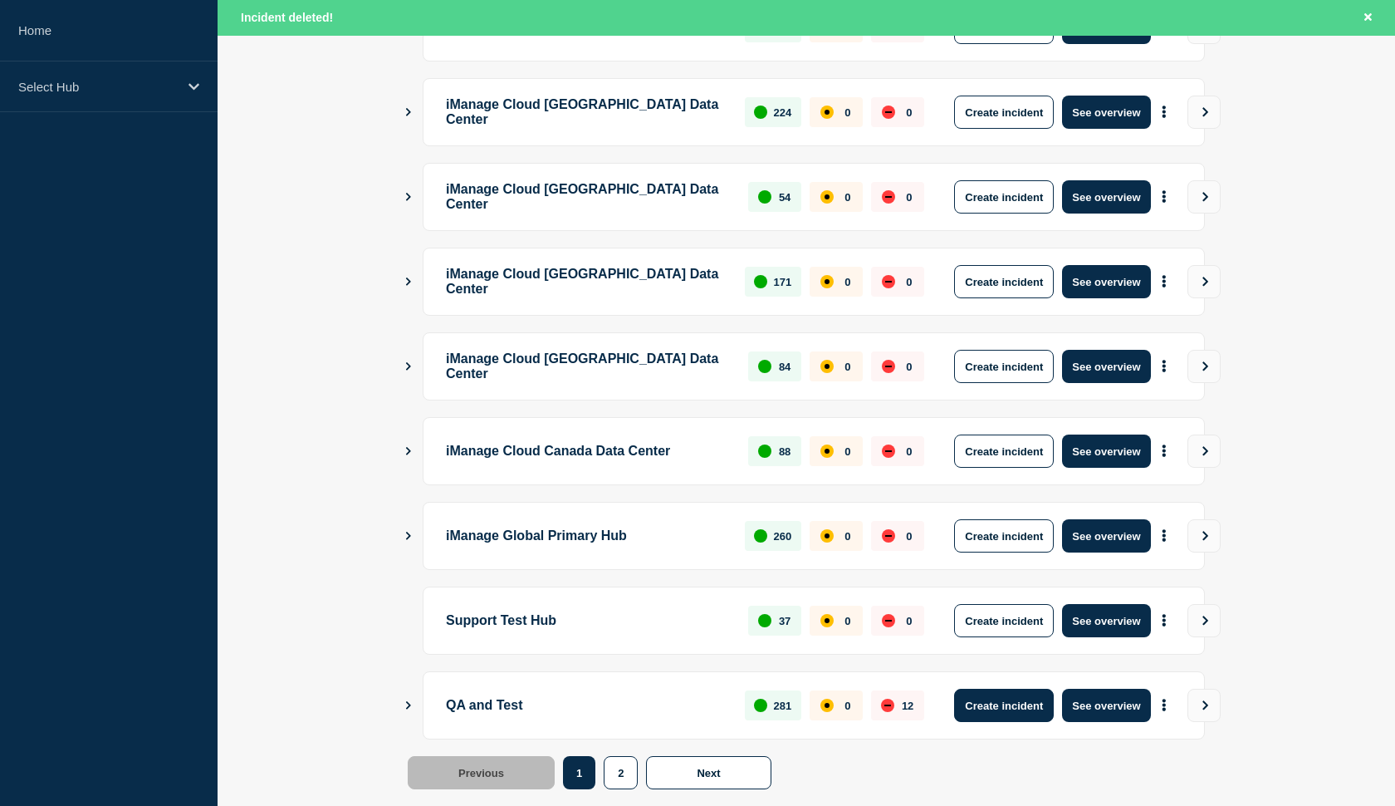
click at [1019, 706] on button "Create incident" at bounding box center [1004, 704] width 100 height 33
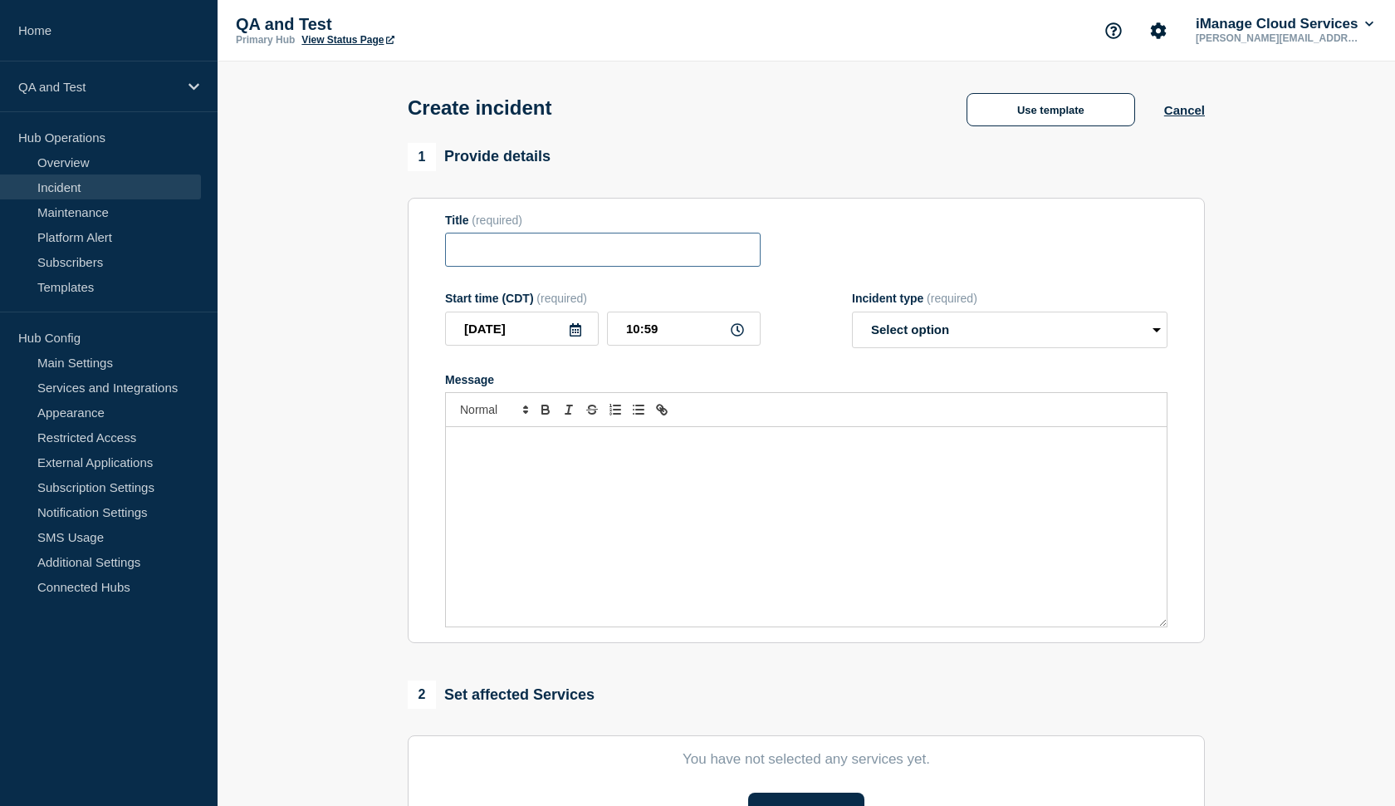
click at [619, 241] on input "Title" at bounding box center [603, 250] width 316 height 34
type input "test"
click at [458, 495] on div "Message" at bounding box center [806, 526] width 721 height 199
click at [511, 267] on input "test" at bounding box center [603, 250] width 316 height 34
type input "test1"
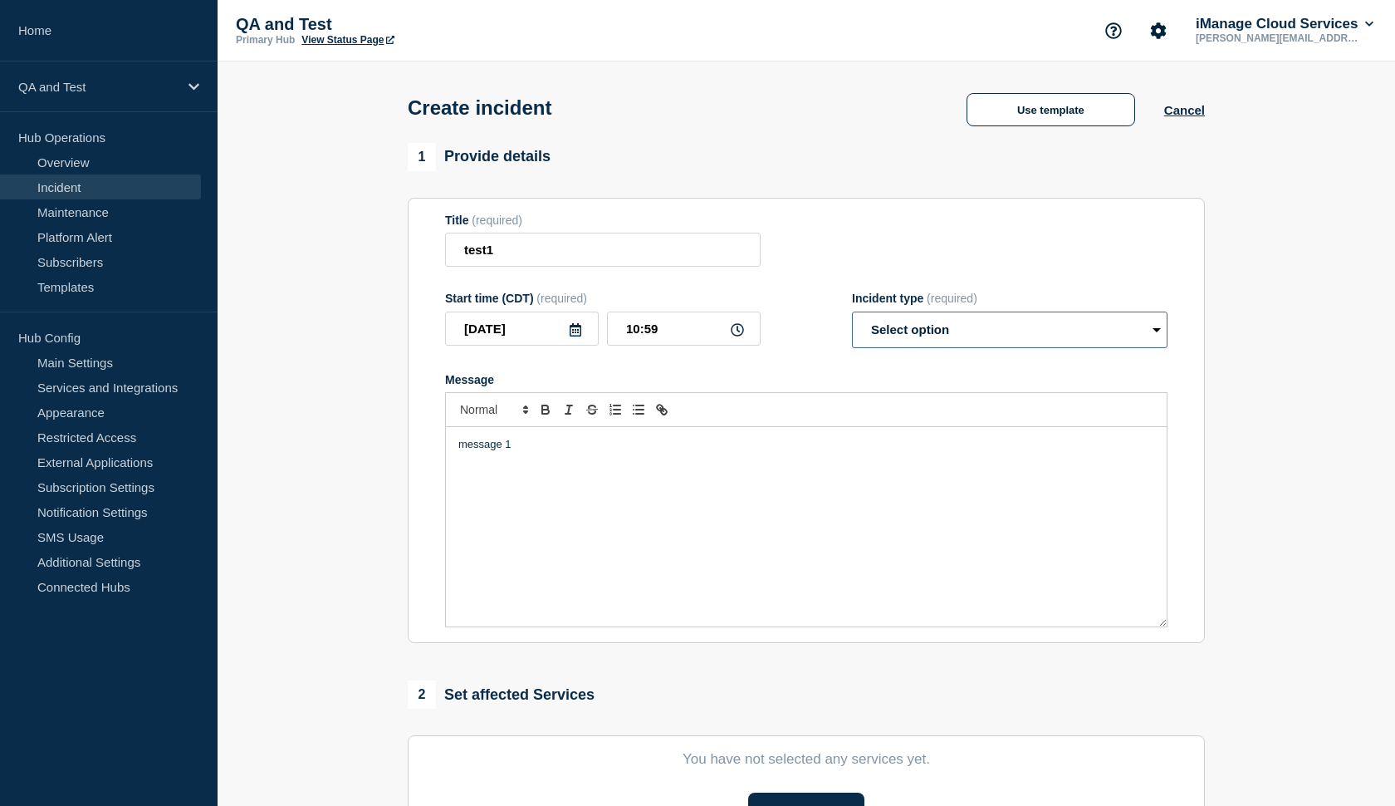
select select "investigating"
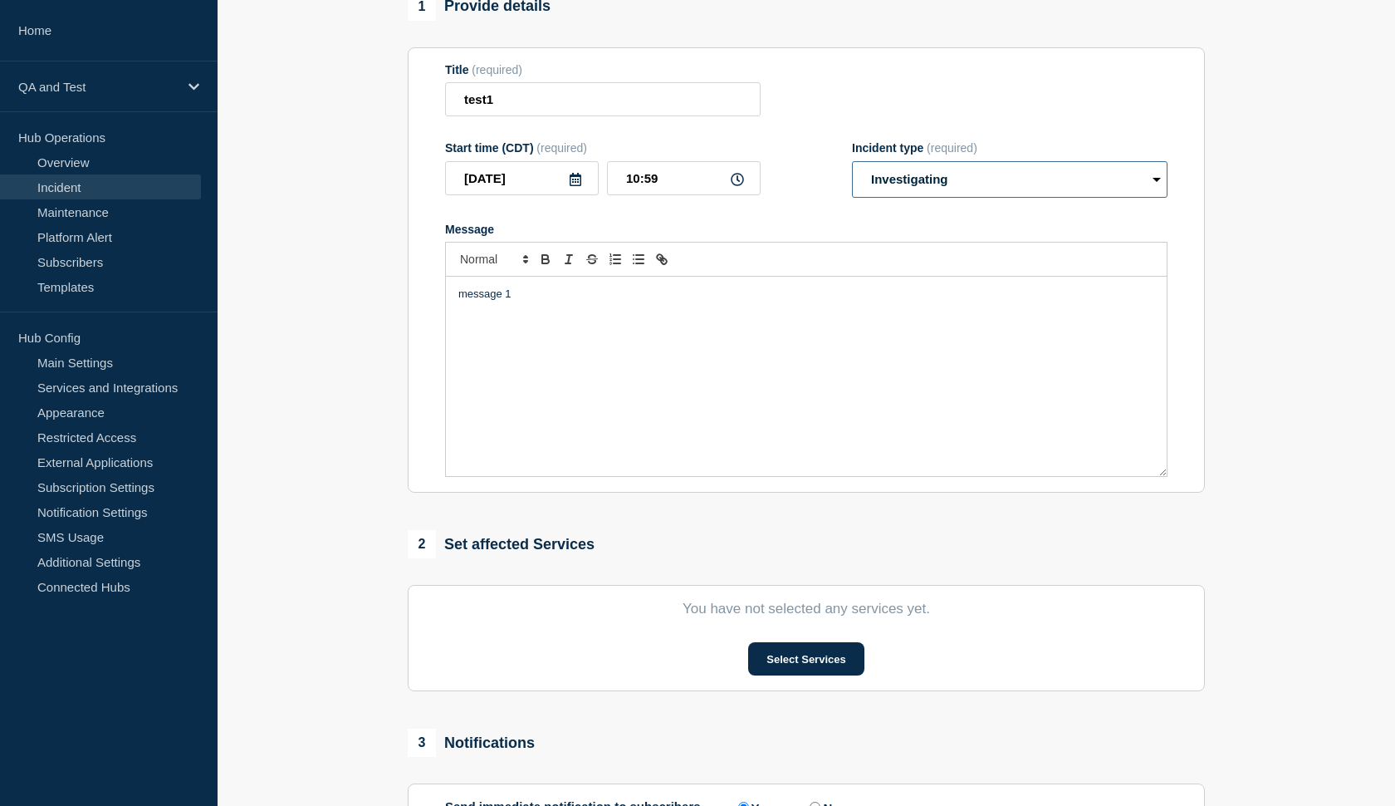
scroll to position [214, 0]
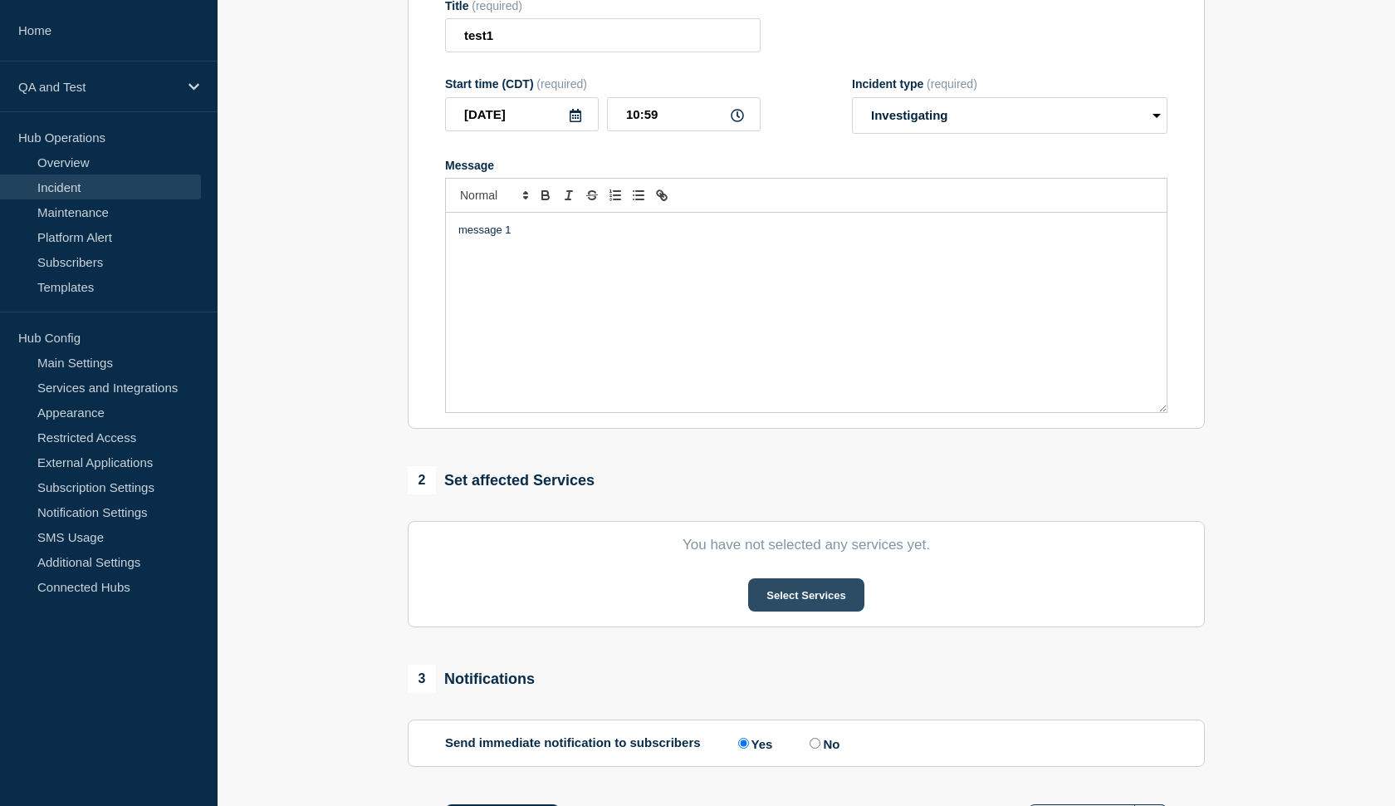
click at [795, 603] on button "Select Services" at bounding box center [805, 594] width 115 height 33
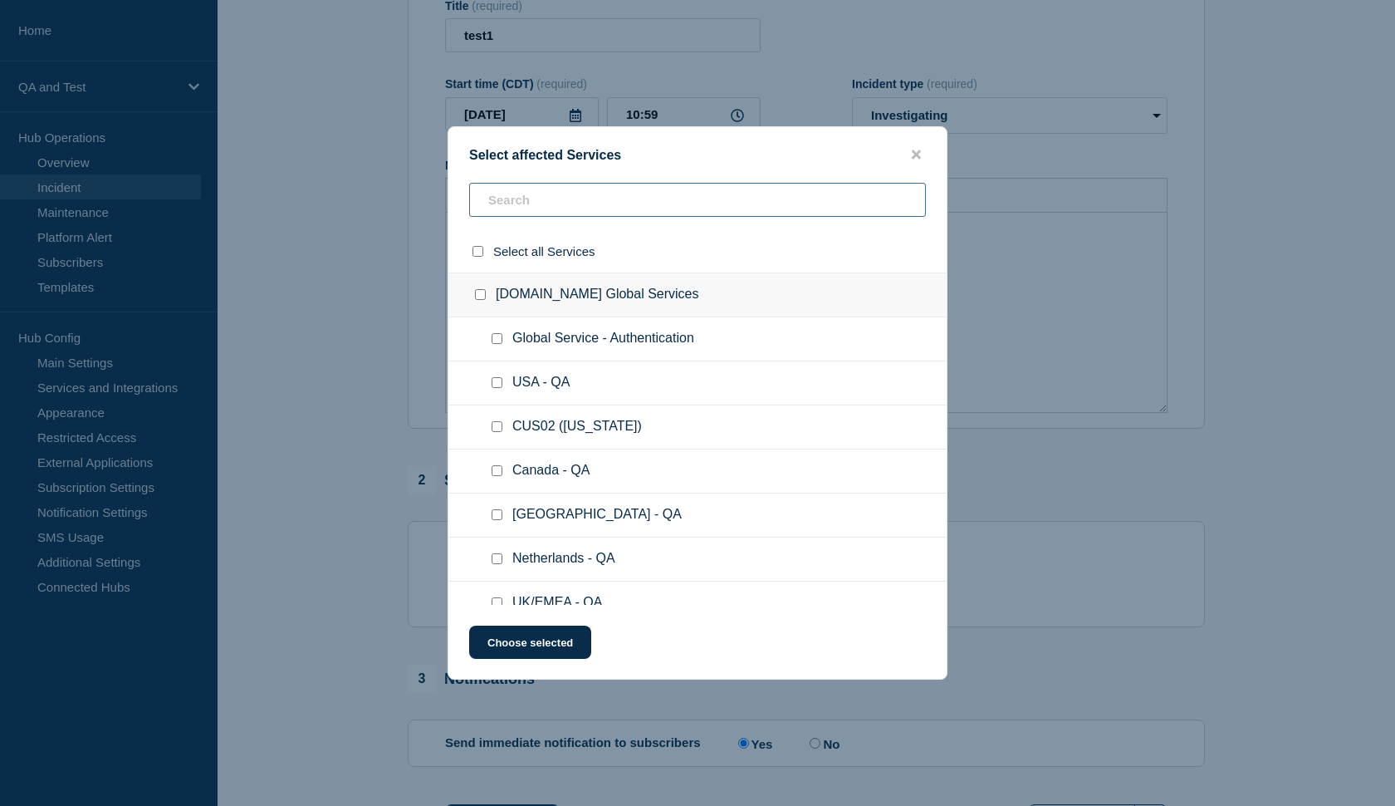
click at [578, 203] on input "text" at bounding box center [697, 200] width 457 height 34
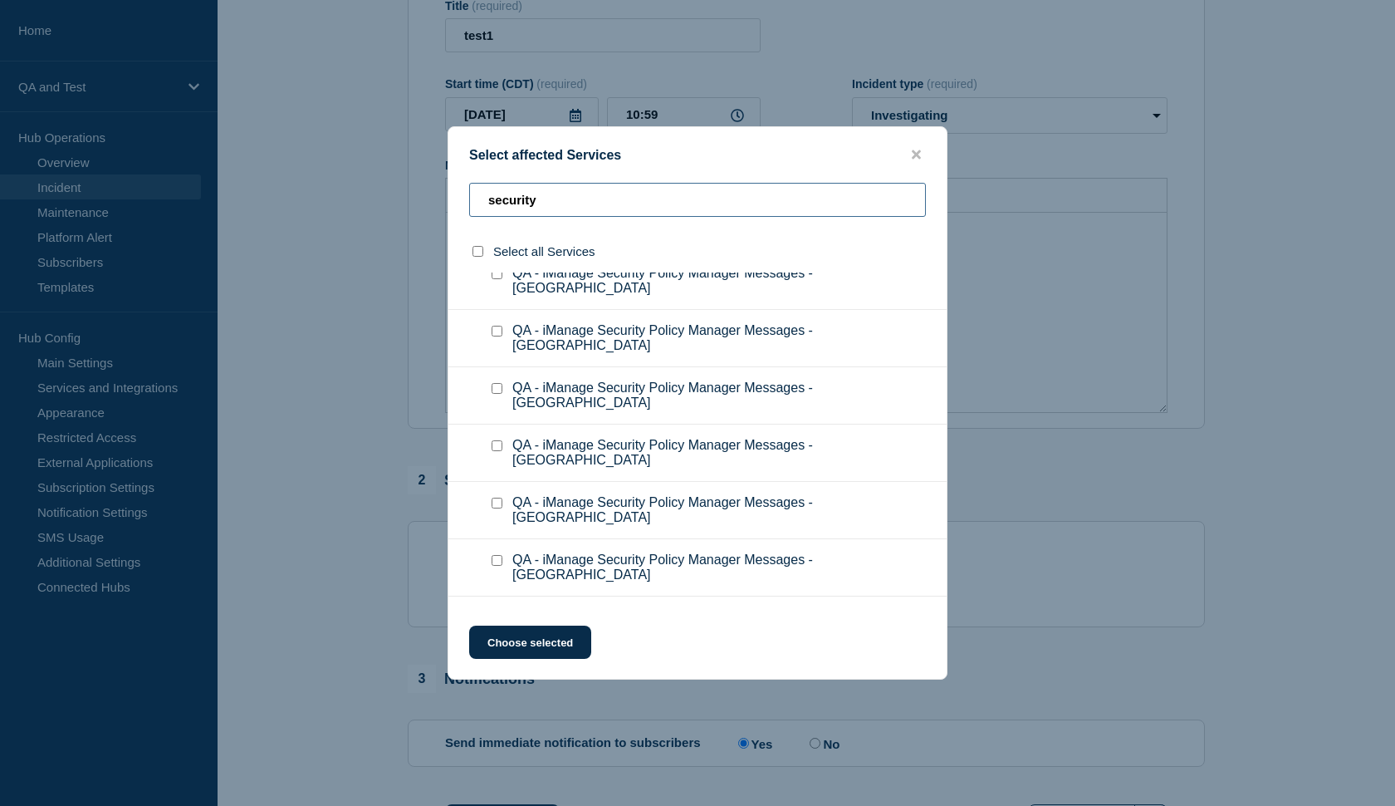
scroll to position [1952, 0]
type input "security"
click at [493, 613] on input "QA - iManage Security Policy Manager Messages checkbox" at bounding box center [497, 618] width 11 height 11
checkbox input "true"
click at [530, 644] on button "Choose selected" at bounding box center [530, 641] width 122 height 33
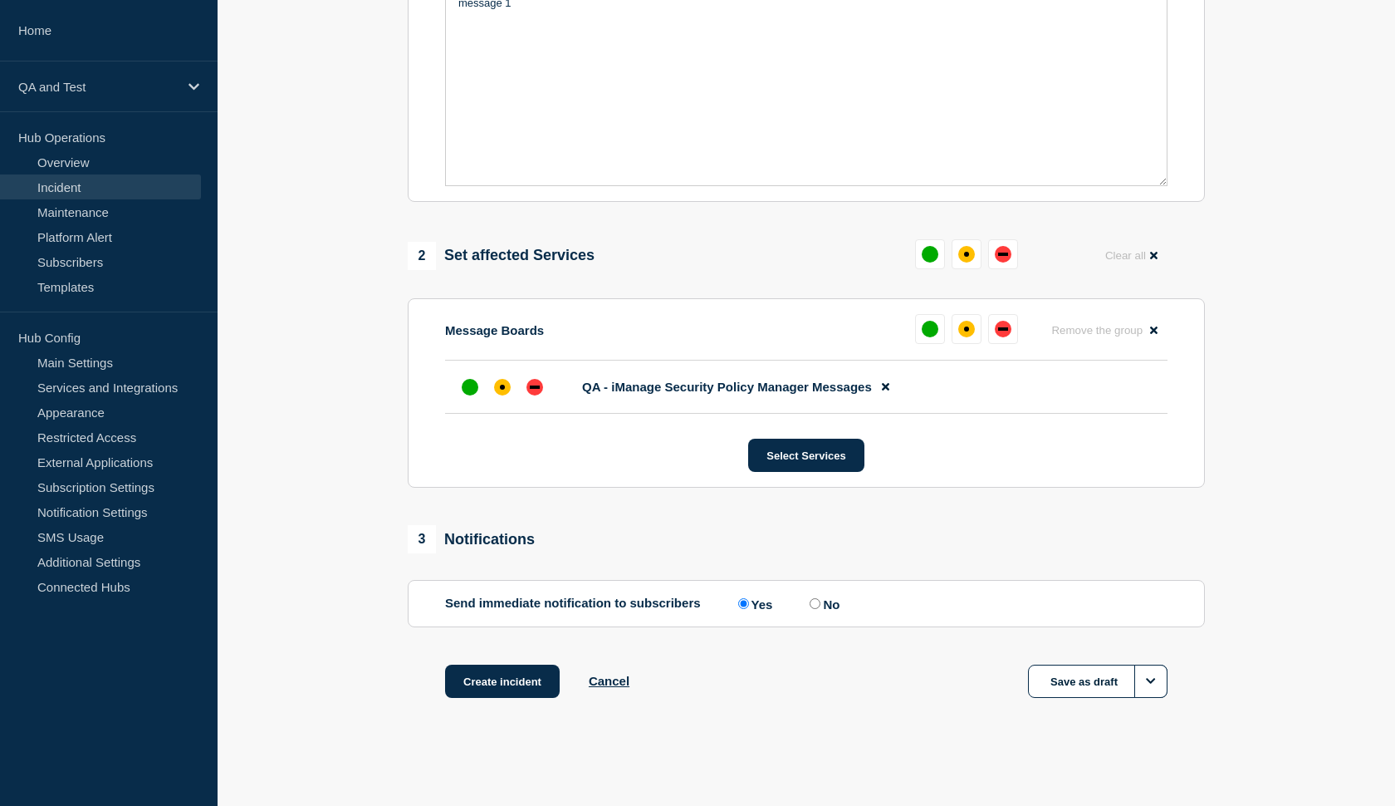
scroll to position [455, 0]
click at [504, 393] on div "affected" at bounding box center [502, 387] width 17 height 17
click at [810, 604] on input "No" at bounding box center [815, 603] width 11 height 11
radio input "true"
radio input "false"
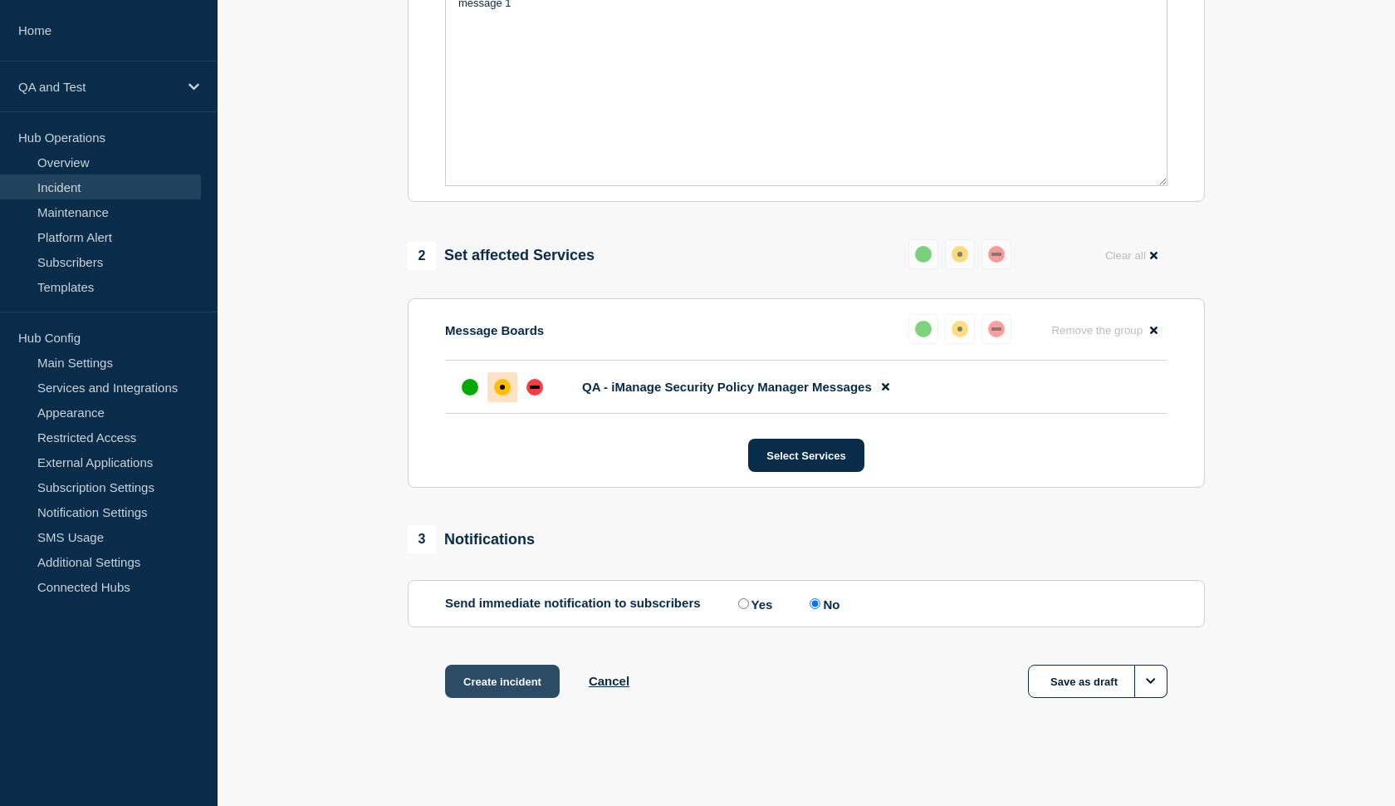
click at [512, 677] on button "Create incident" at bounding box center [502, 680] width 115 height 33
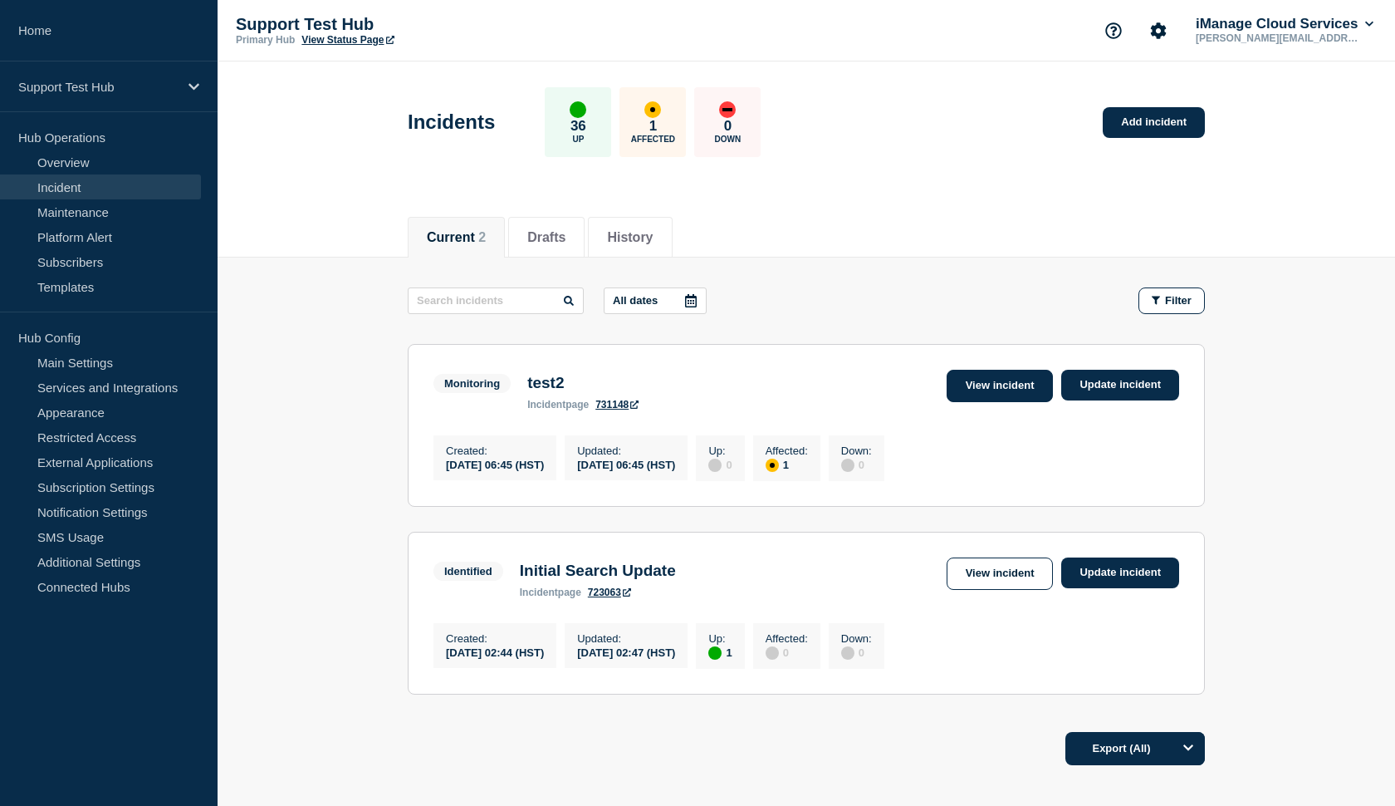
click at [1014, 378] on link "View incident" at bounding box center [1000, 386] width 107 height 32
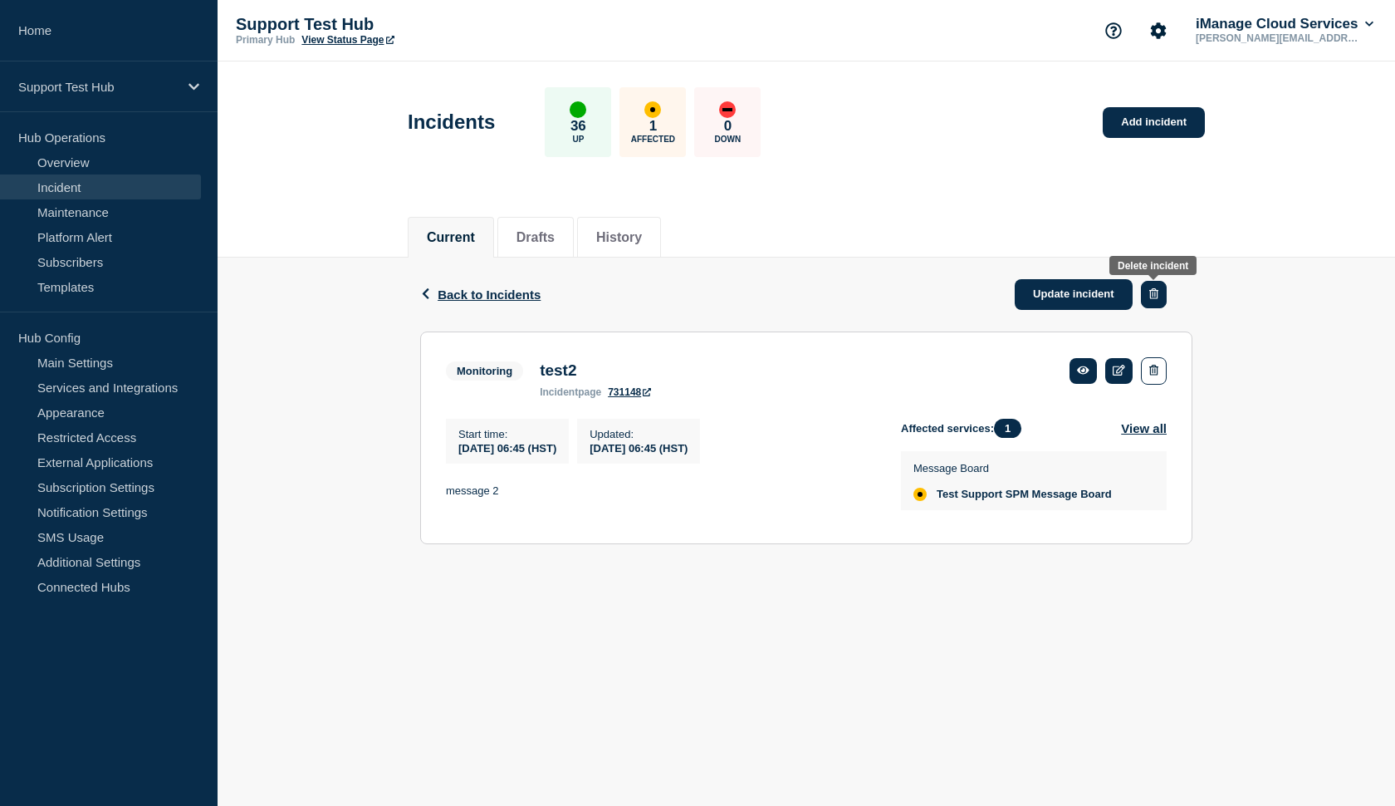
click at [1145, 297] on button "button" at bounding box center [1154, 294] width 26 height 27
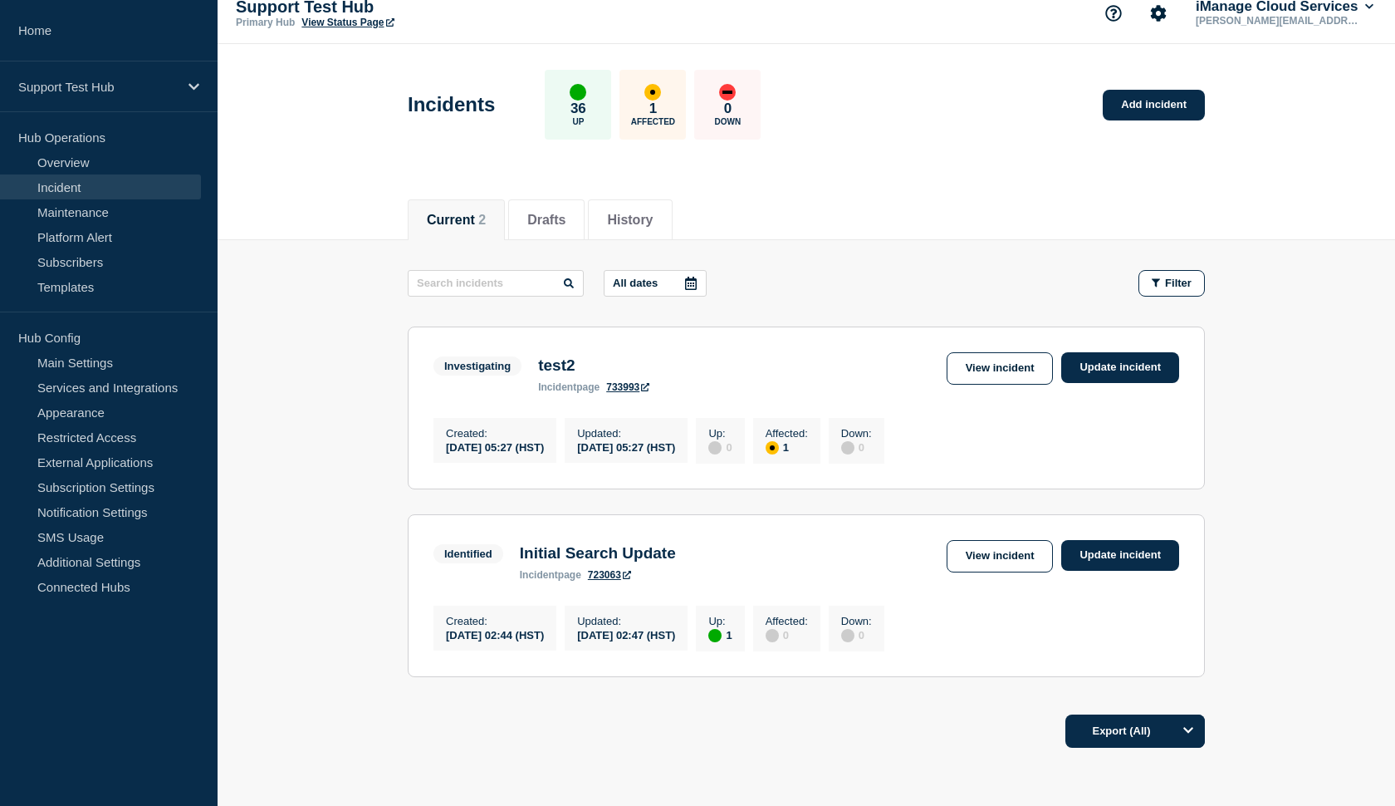
scroll to position [20, 0]
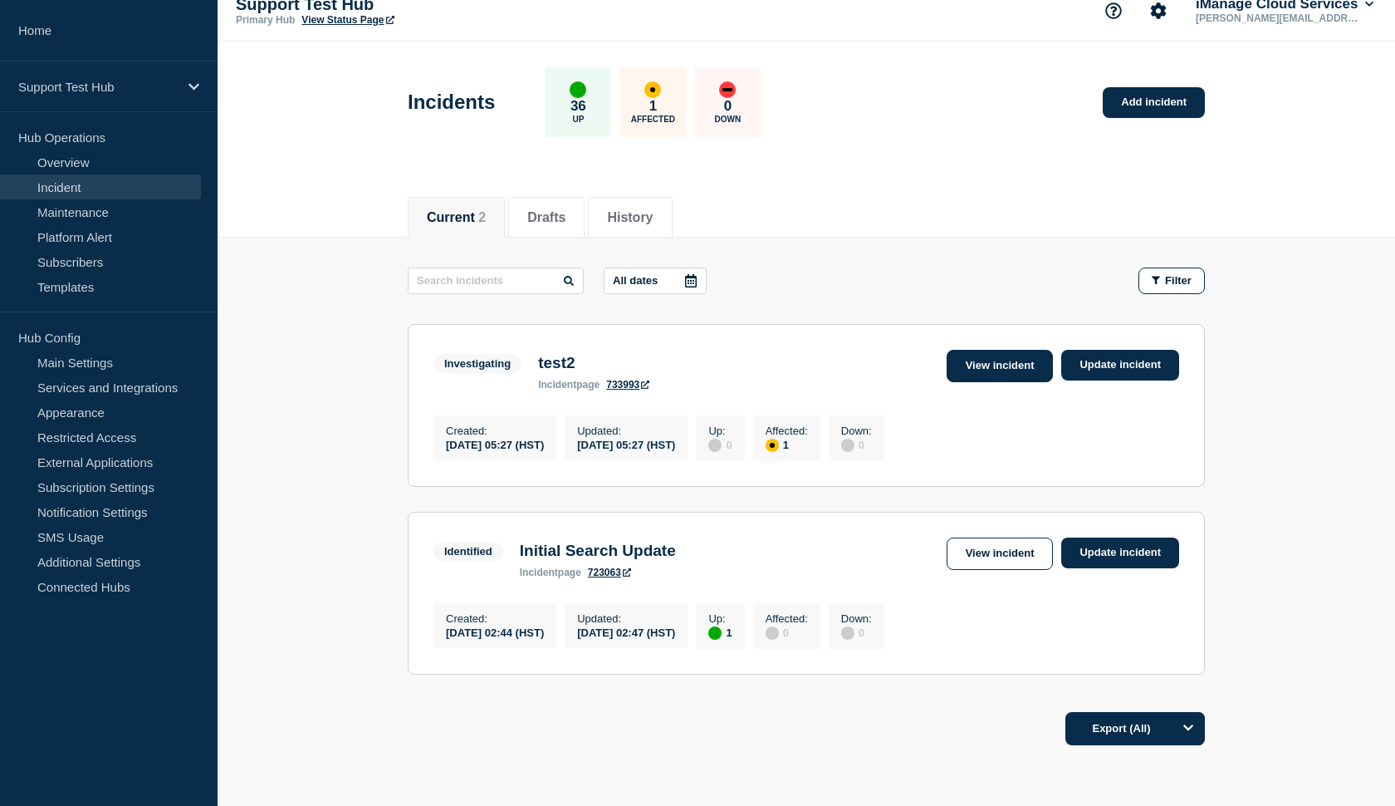
click at [981, 366] on link "View incident" at bounding box center [1000, 366] width 107 height 32
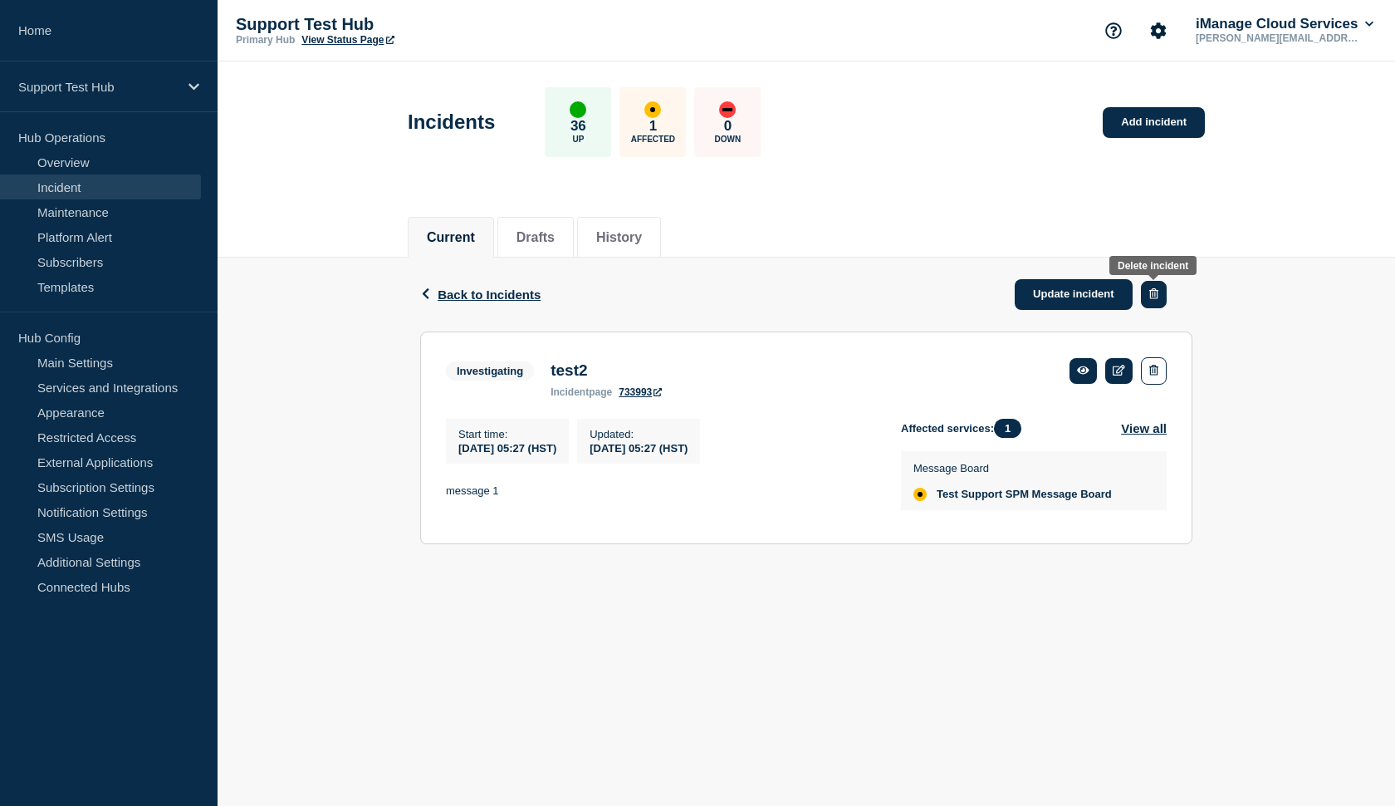
click at [1162, 299] on button "button" at bounding box center [1154, 294] width 26 height 27
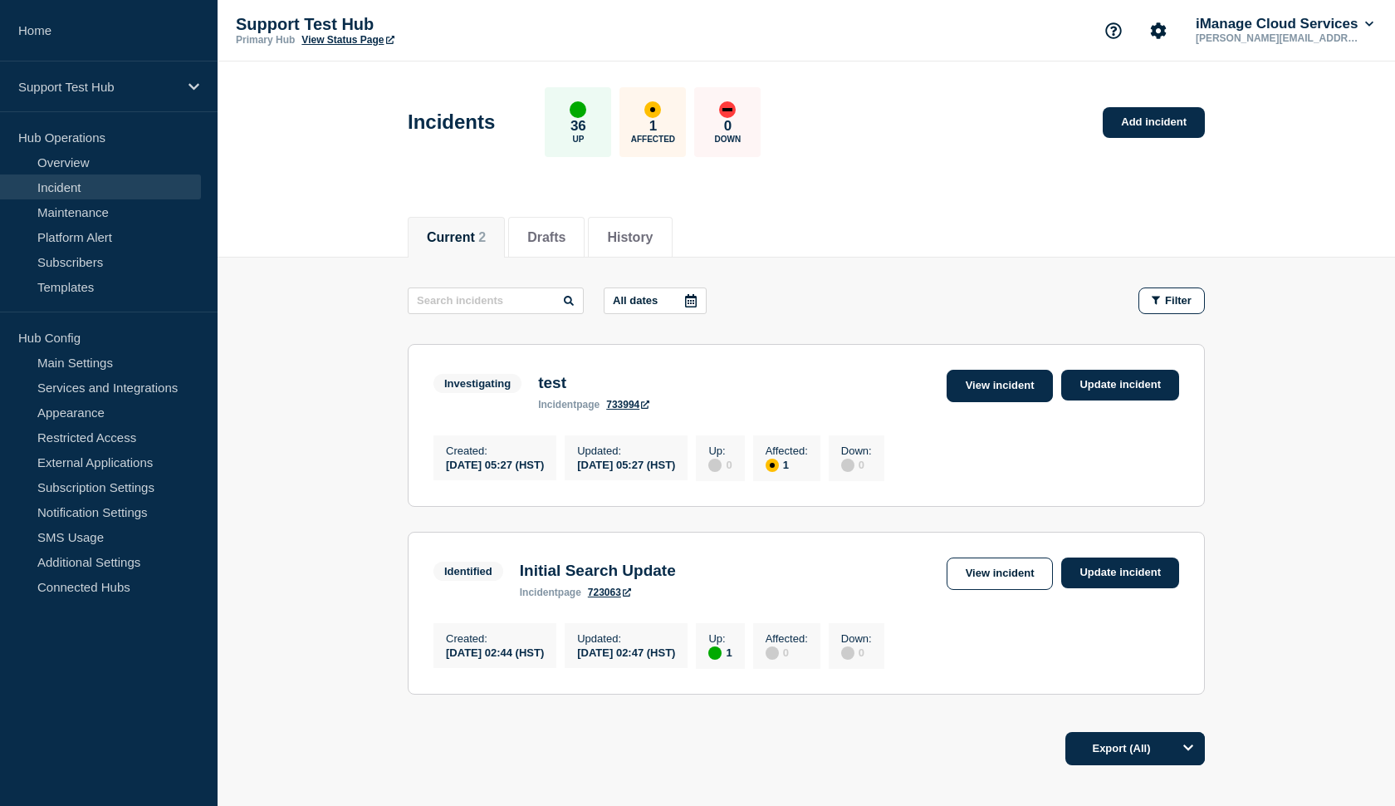
click at [1012, 384] on link "View incident" at bounding box center [1000, 386] width 107 height 32
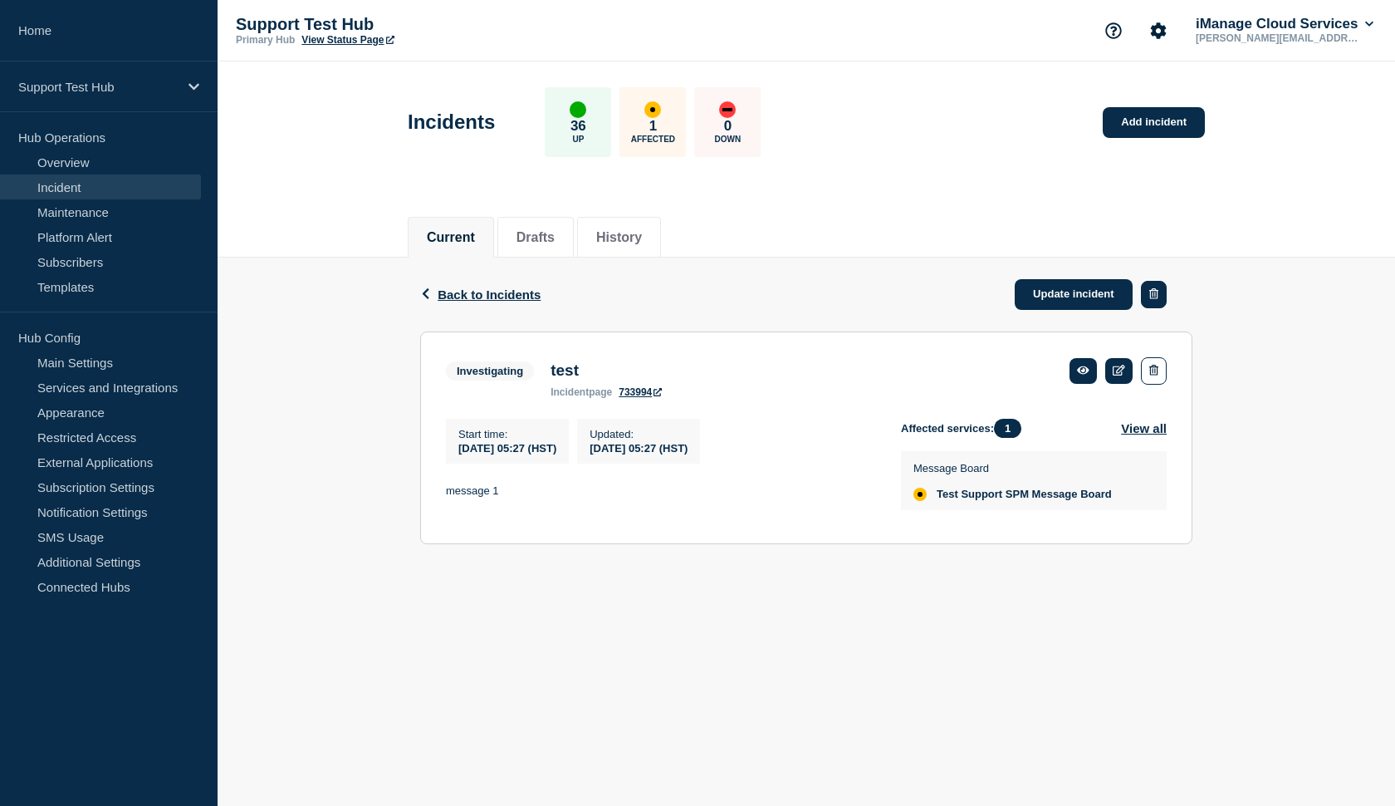
click at [1155, 306] on button "button" at bounding box center [1154, 294] width 26 height 27
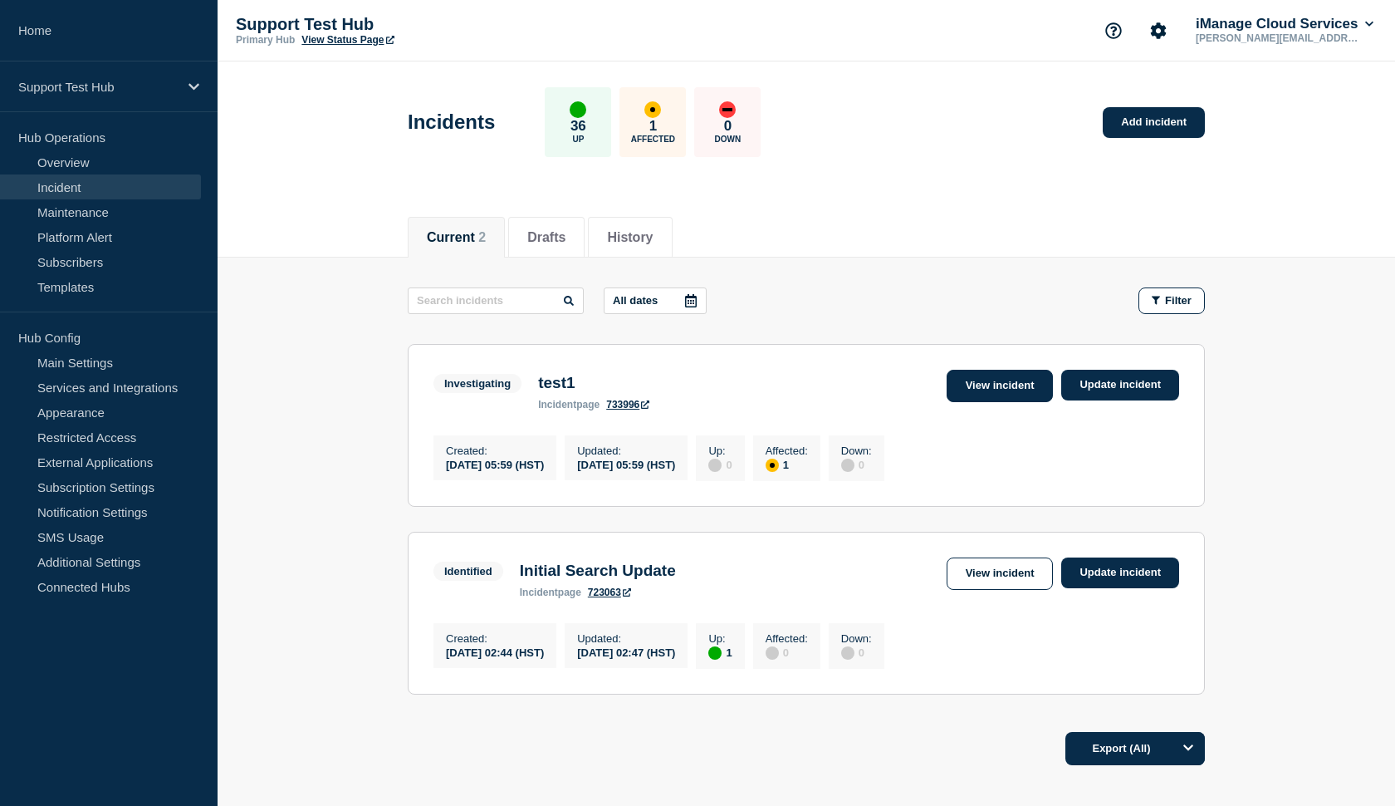
click at [1006, 390] on link "View incident" at bounding box center [1000, 386] width 107 height 32
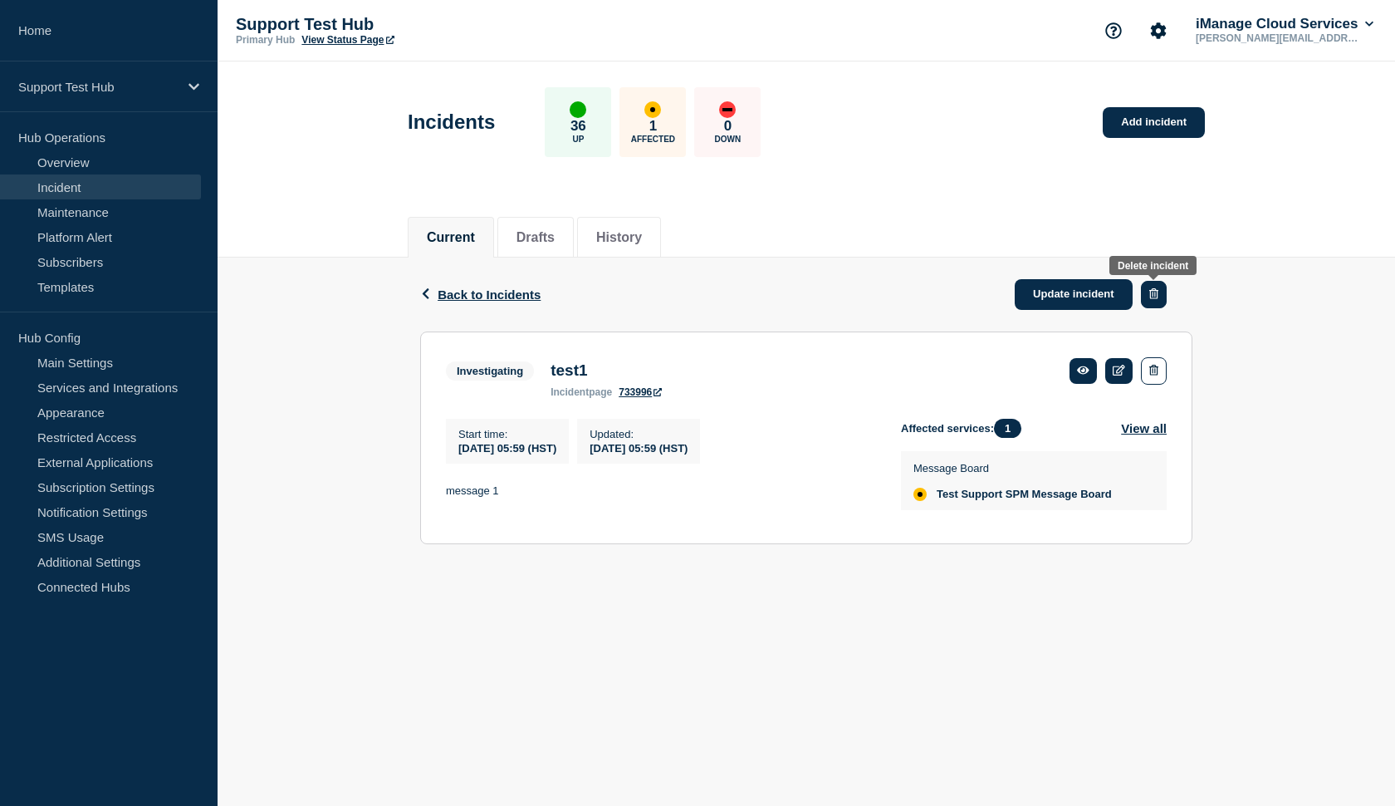
click at [1150, 299] on icon "button" at bounding box center [1153, 293] width 9 height 11
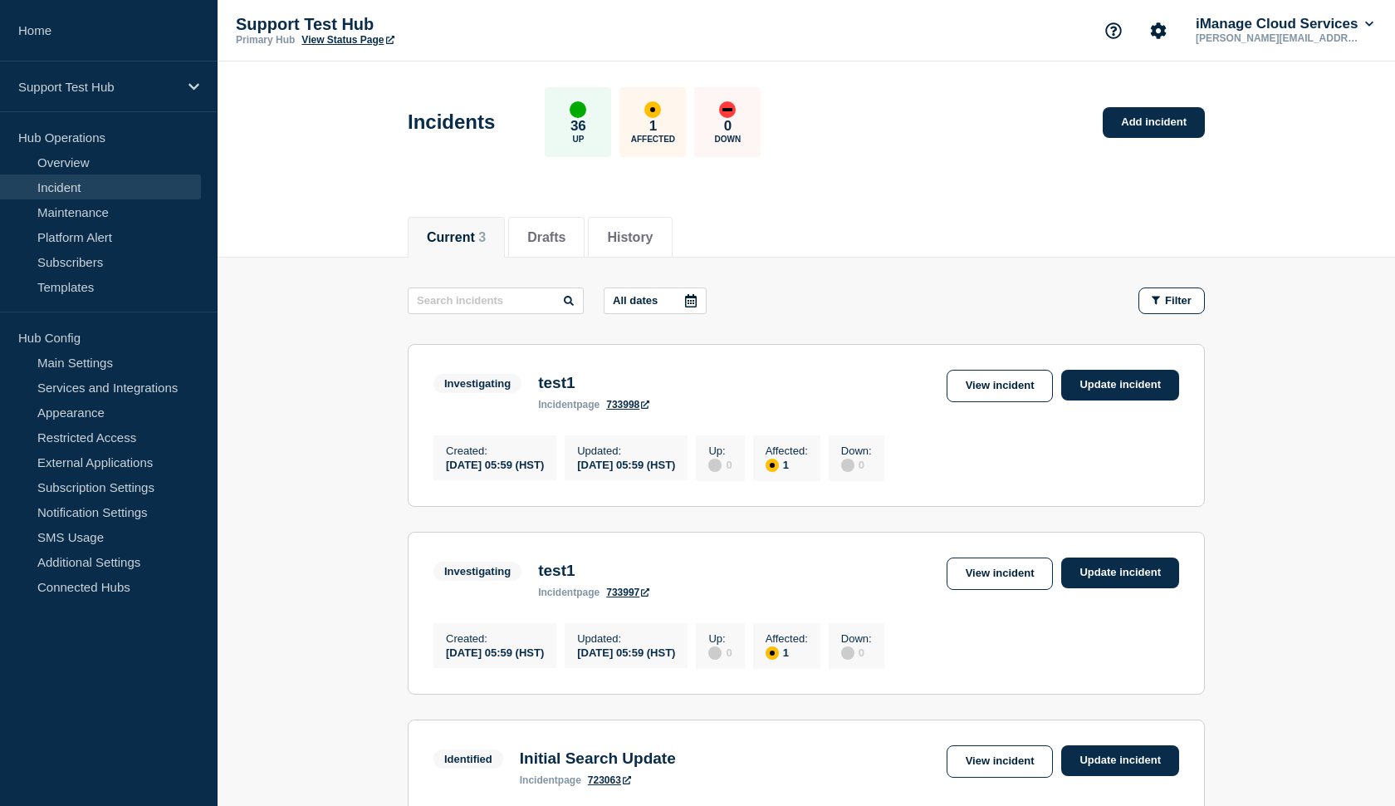
scroll to position [80, 0]
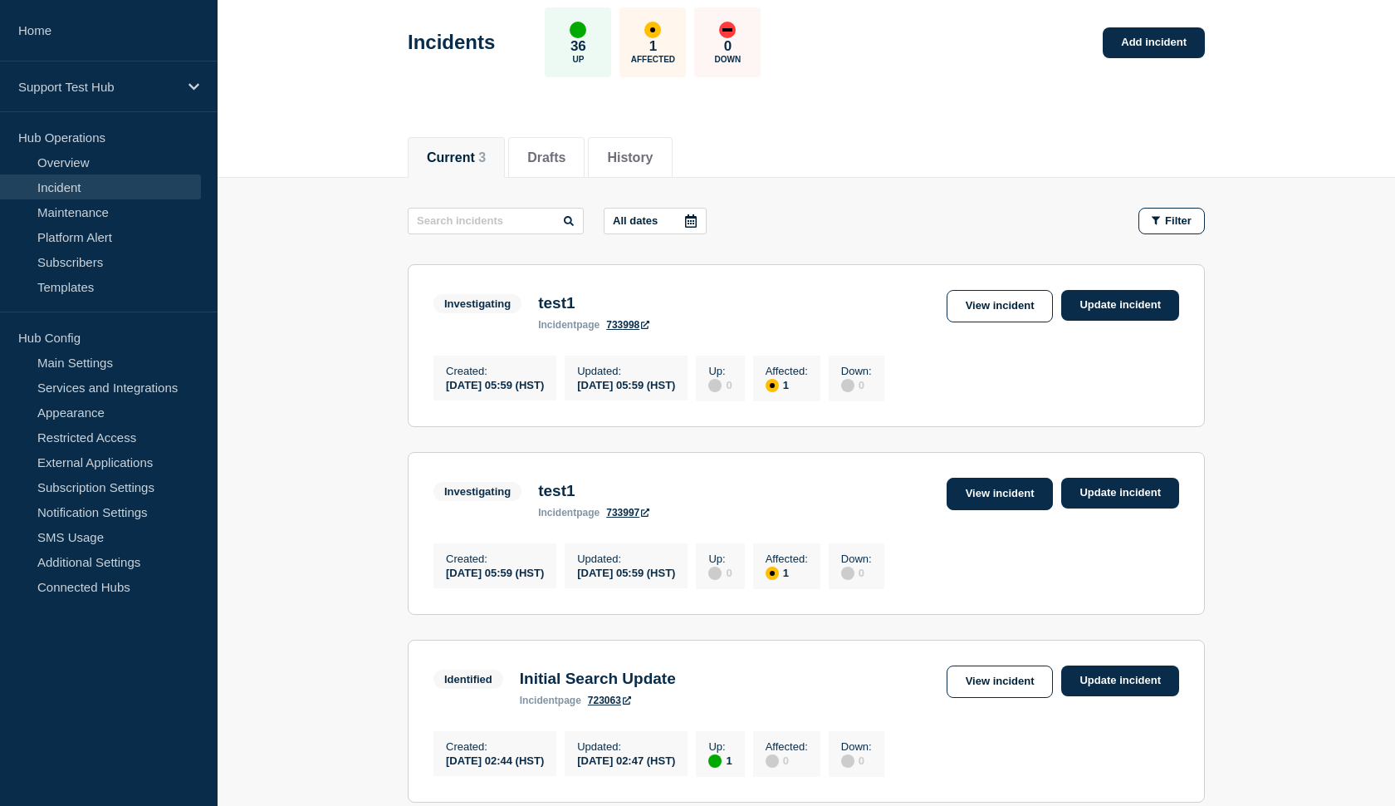
click at [1001, 494] on link "View incident" at bounding box center [1000, 493] width 107 height 32
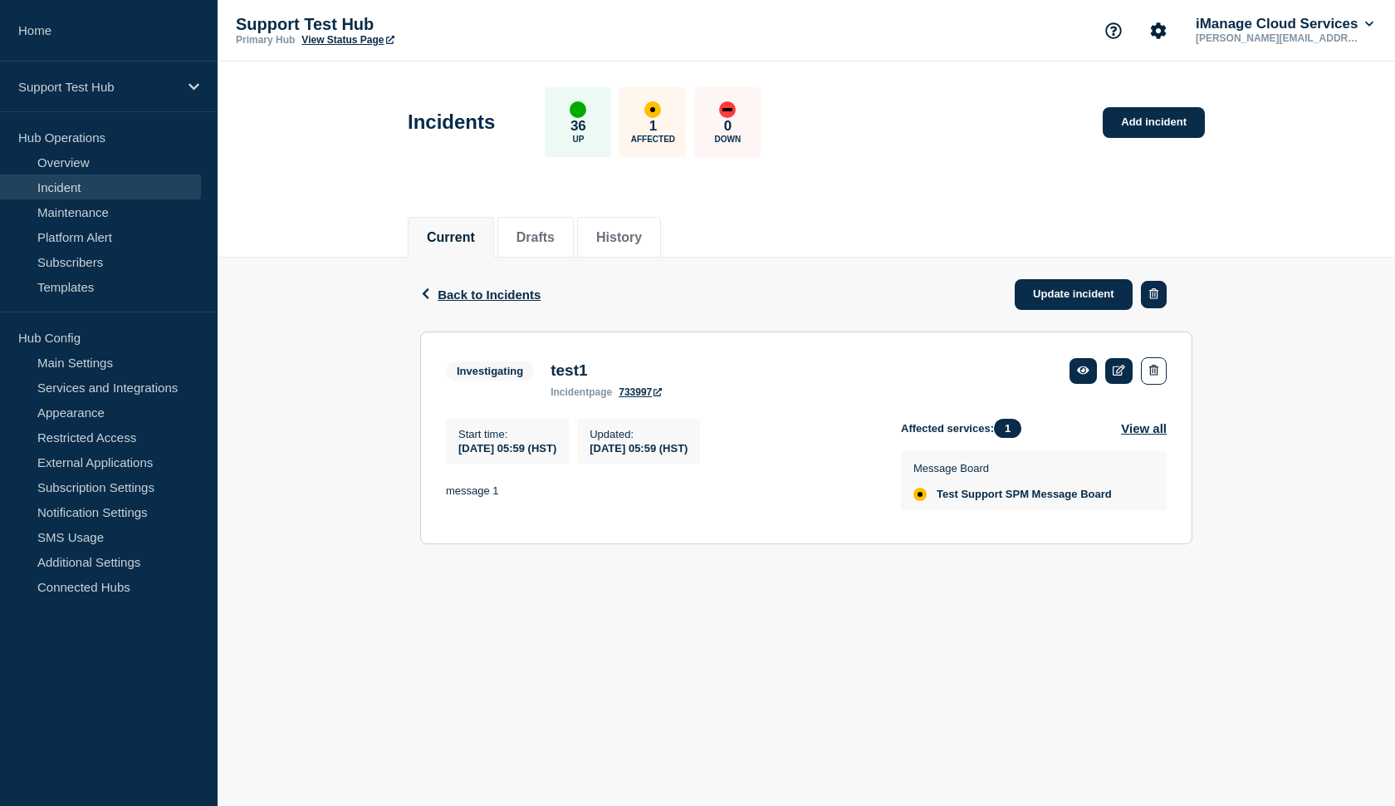
click at [1162, 298] on button "button" at bounding box center [1154, 294] width 26 height 27
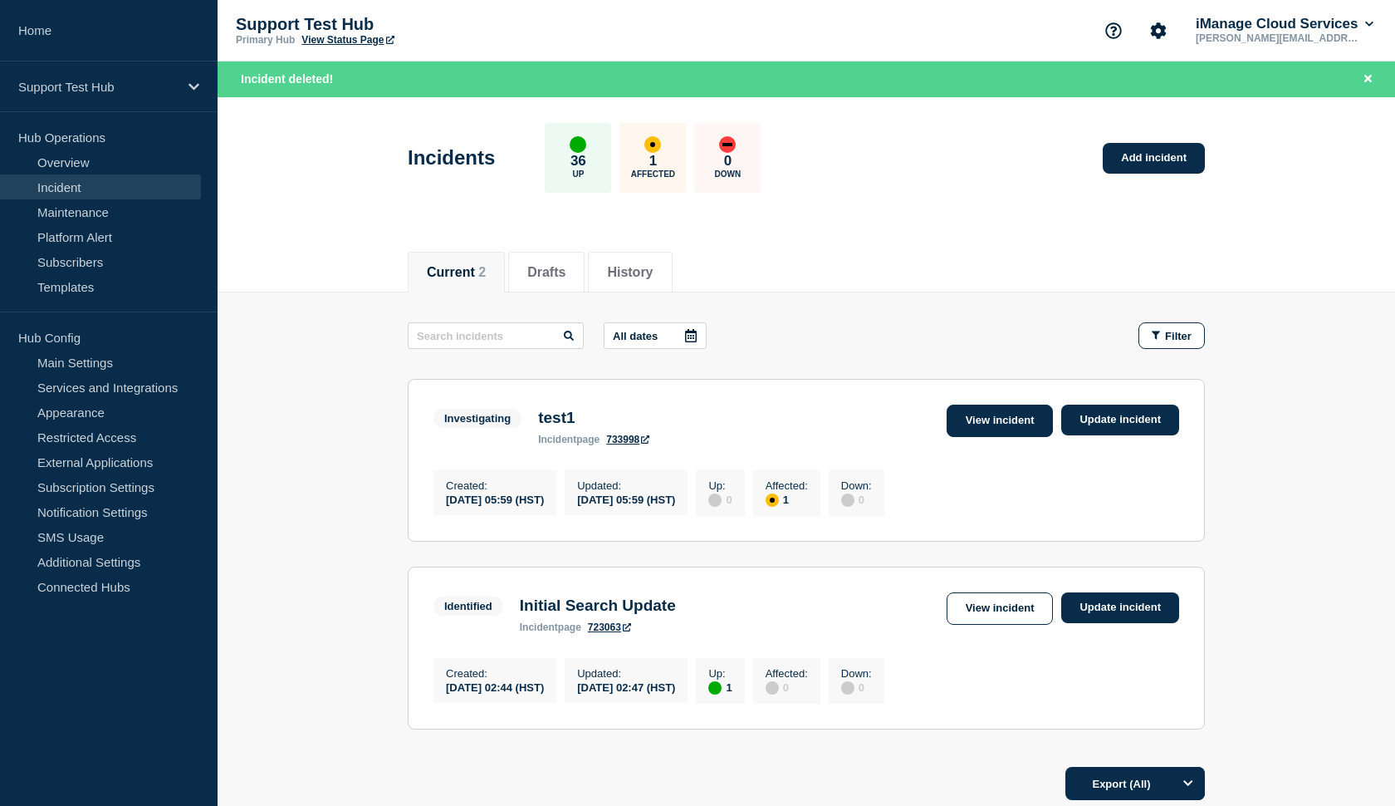
click at [969, 419] on link "View incident" at bounding box center [1000, 420] width 107 height 32
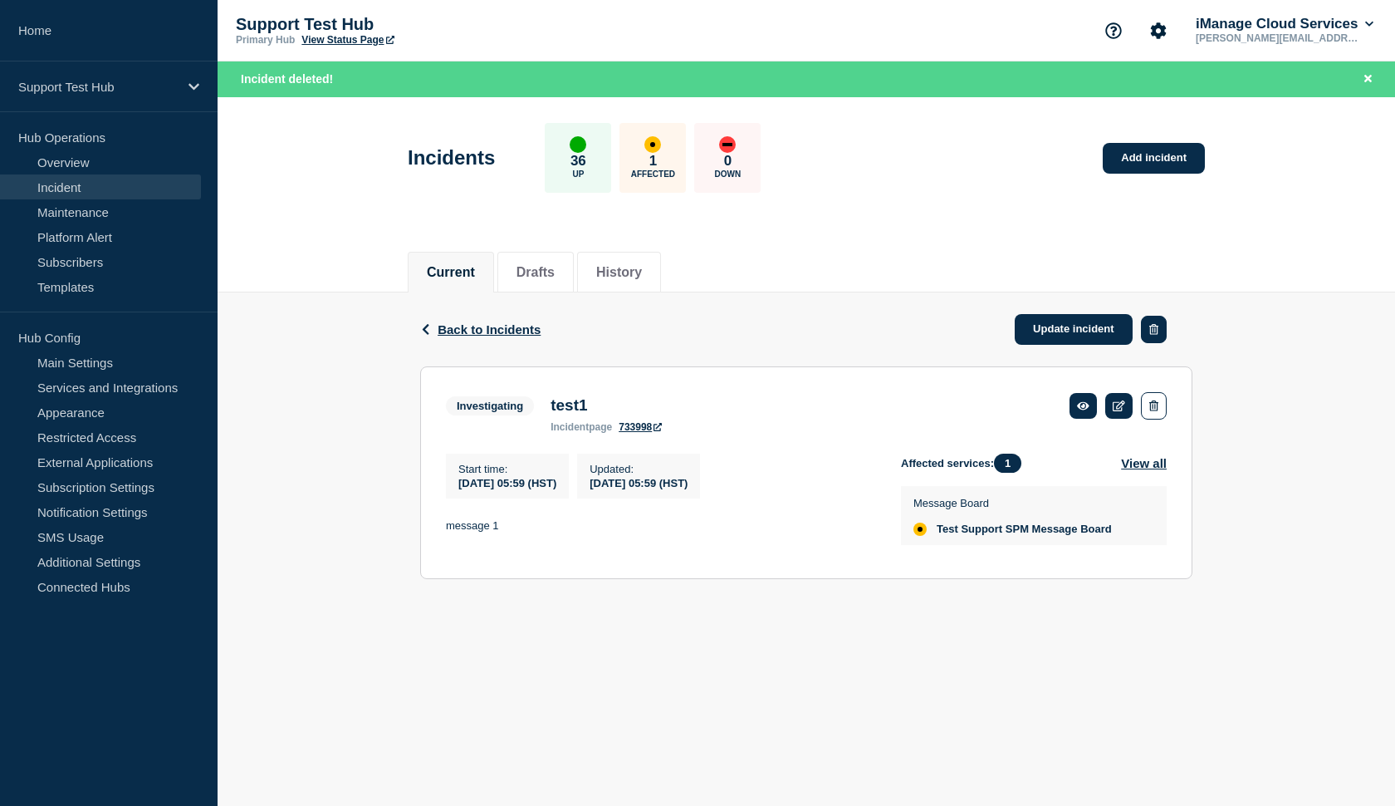
click at [1162, 326] on button "button" at bounding box center [1154, 329] width 26 height 27
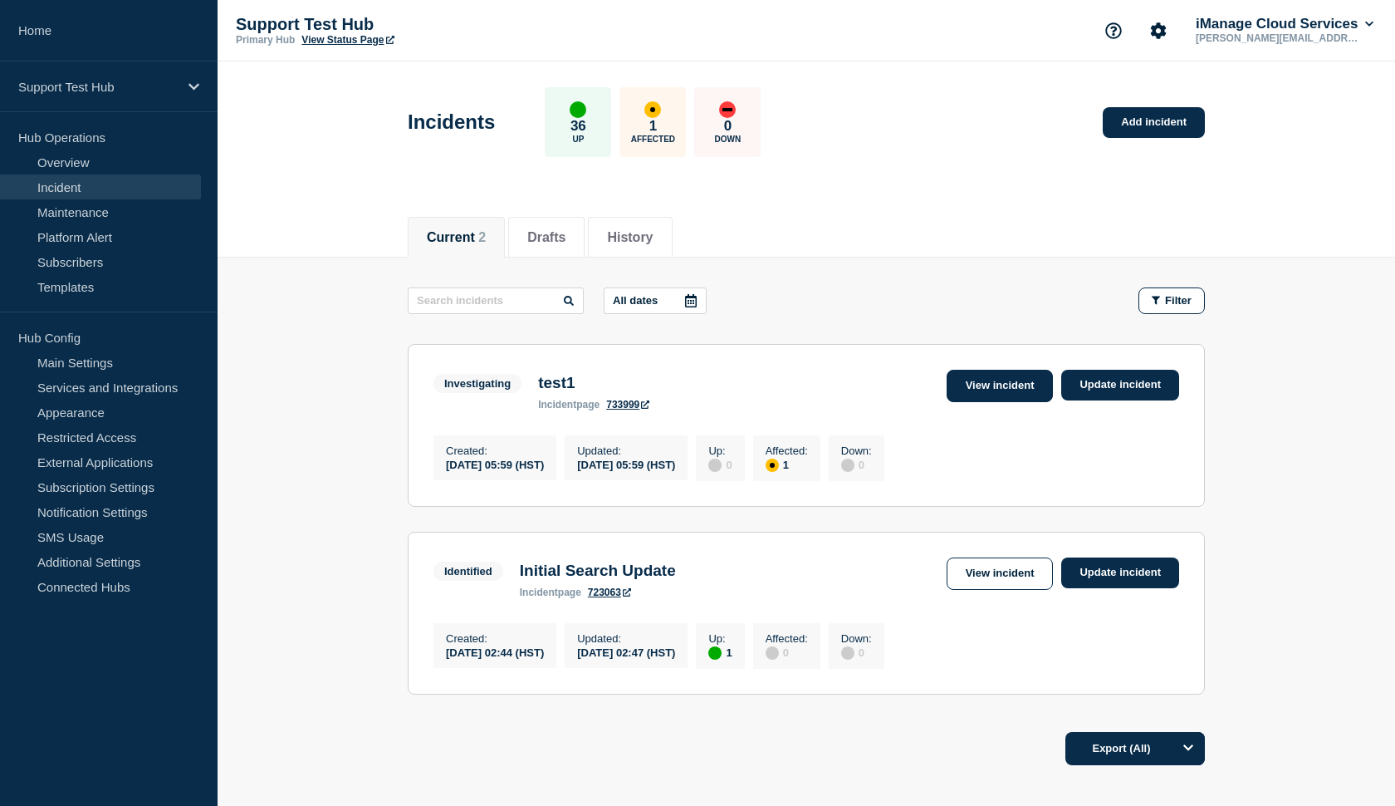
click at [997, 389] on link "View incident" at bounding box center [1000, 386] width 107 height 32
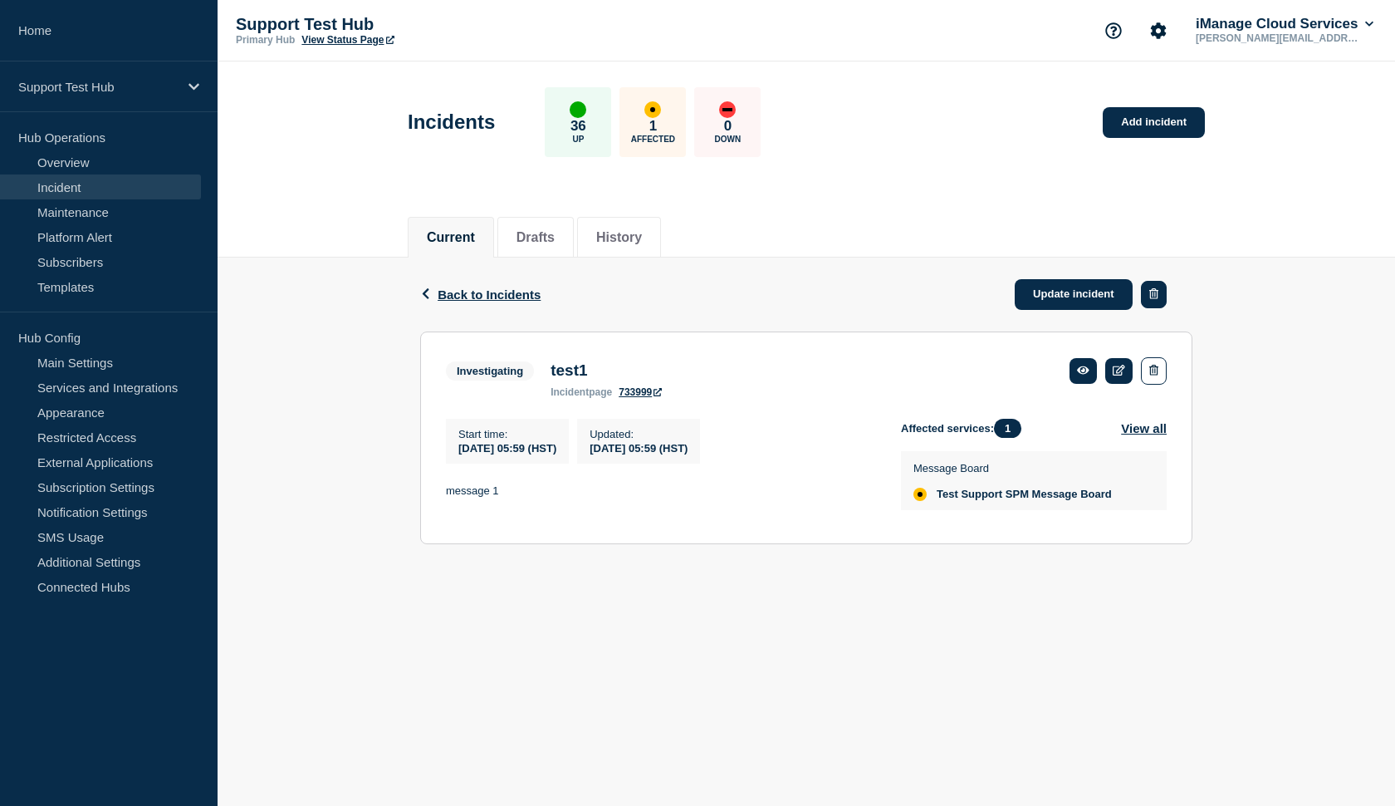
click at [1150, 296] on icon "button" at bounding box center [1153, 293] width 9 height 11
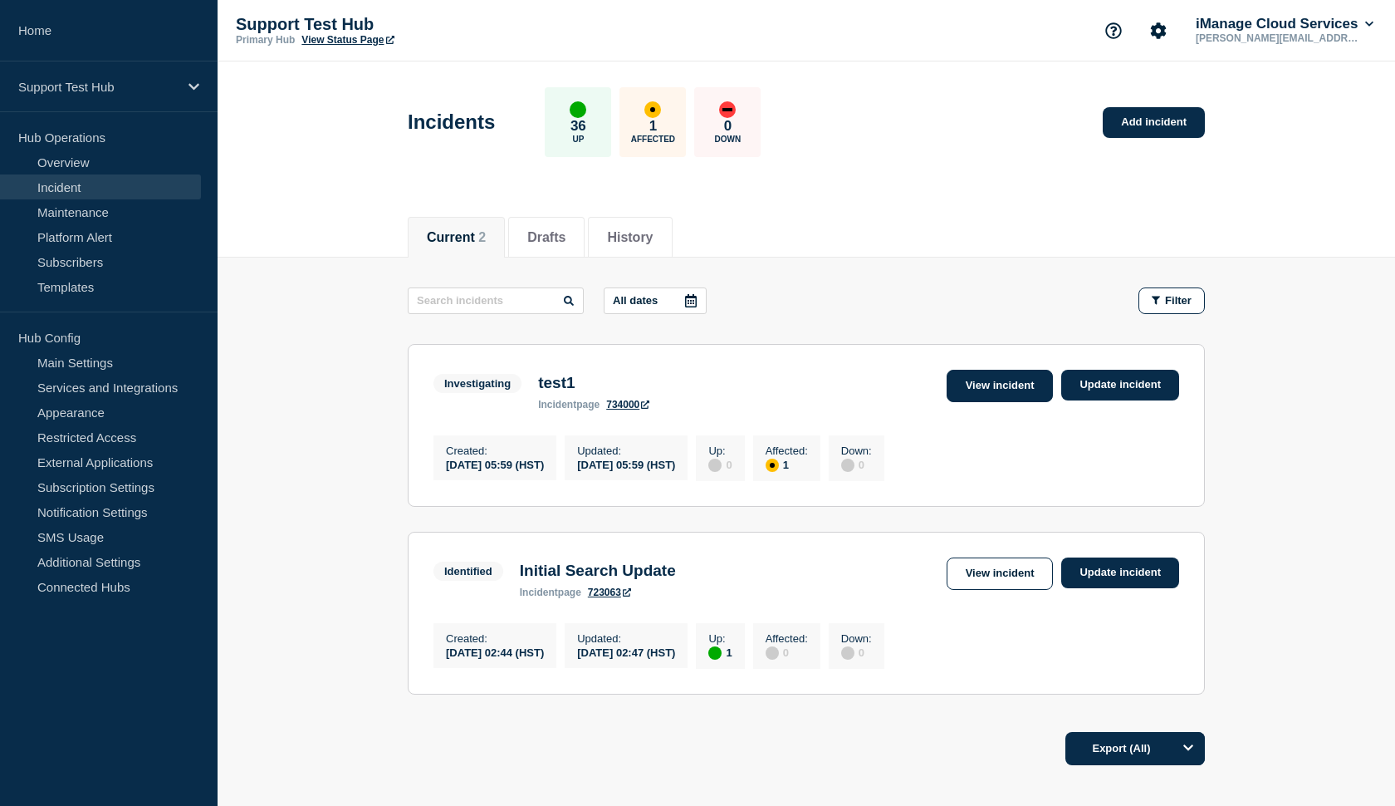
click at [1005, 376] on link "View incident" at bounding box center [1000, 386] width 107 height 32
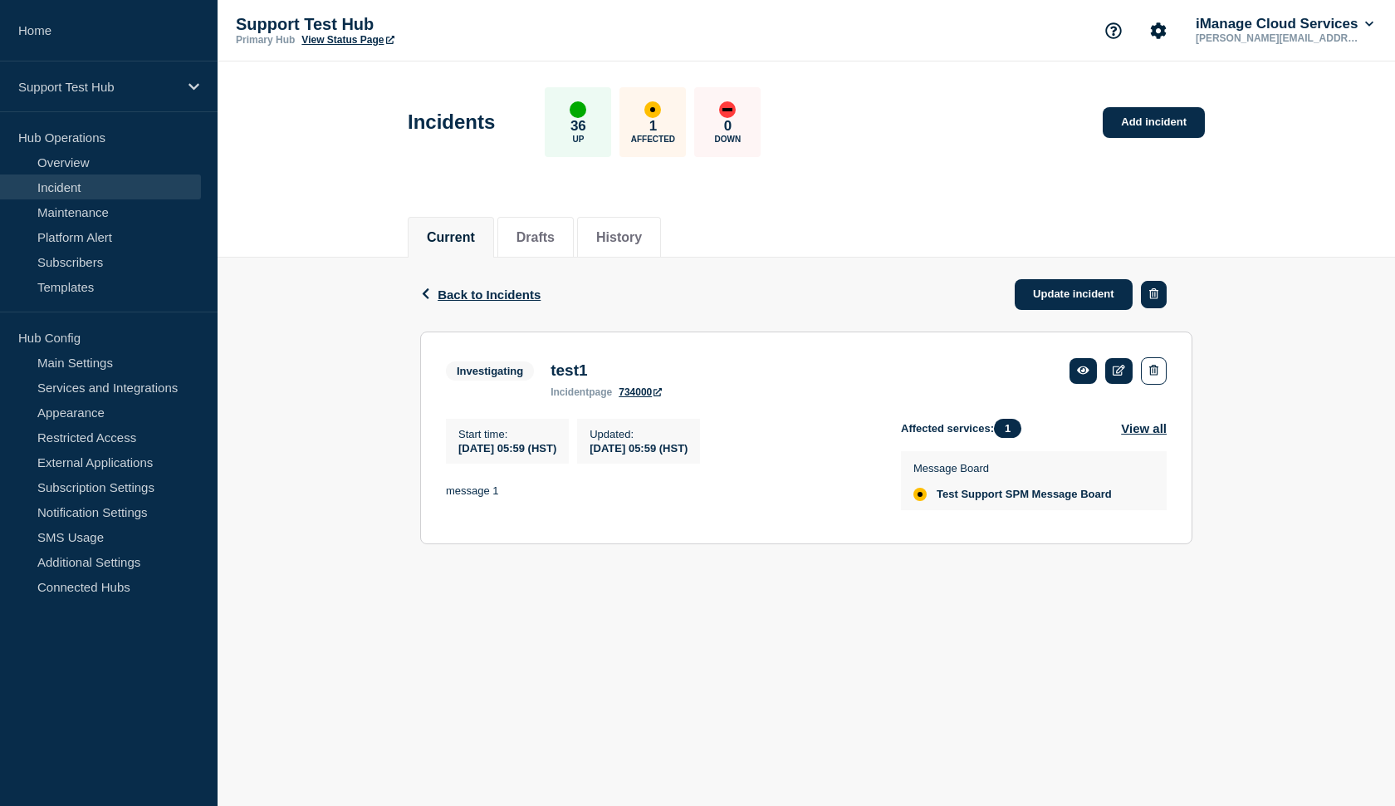
click at [1151, 298] on icon "button" at bounding box center [1153, 293] width 9 height 11
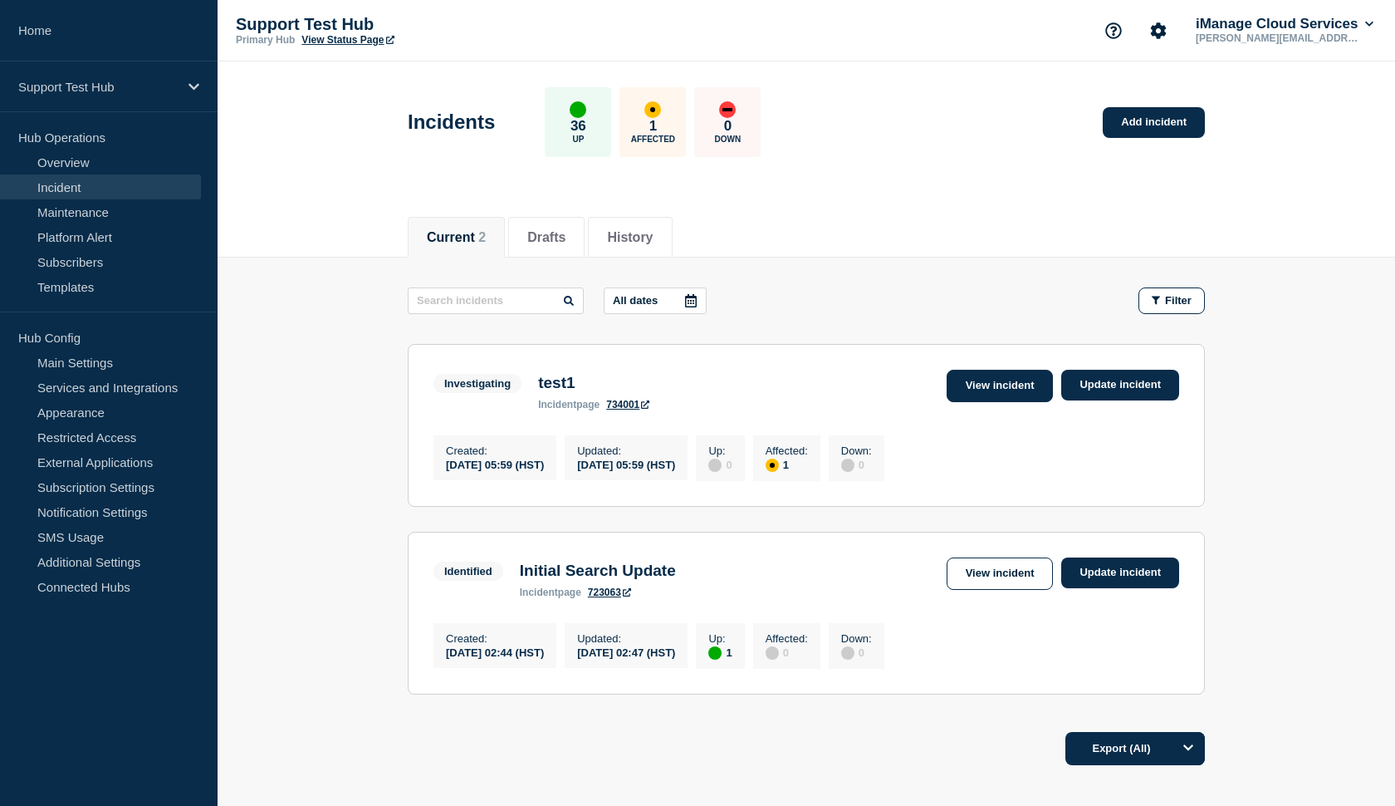
click at [986, 380] on link "View incident" at bounding box center [1000, 386] width 107 height 32
